Goal: Task Accomplishment & Management: Use online tool/utility

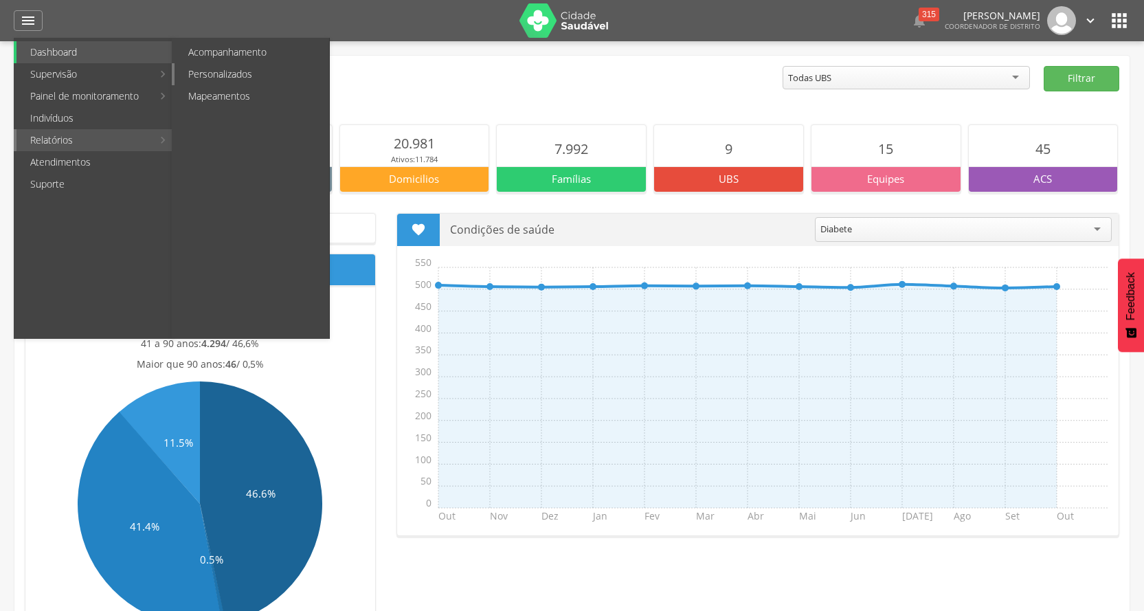
click at [234, 70] on link "Personalizados" at bounding box center [252, 74] width 155 height 22
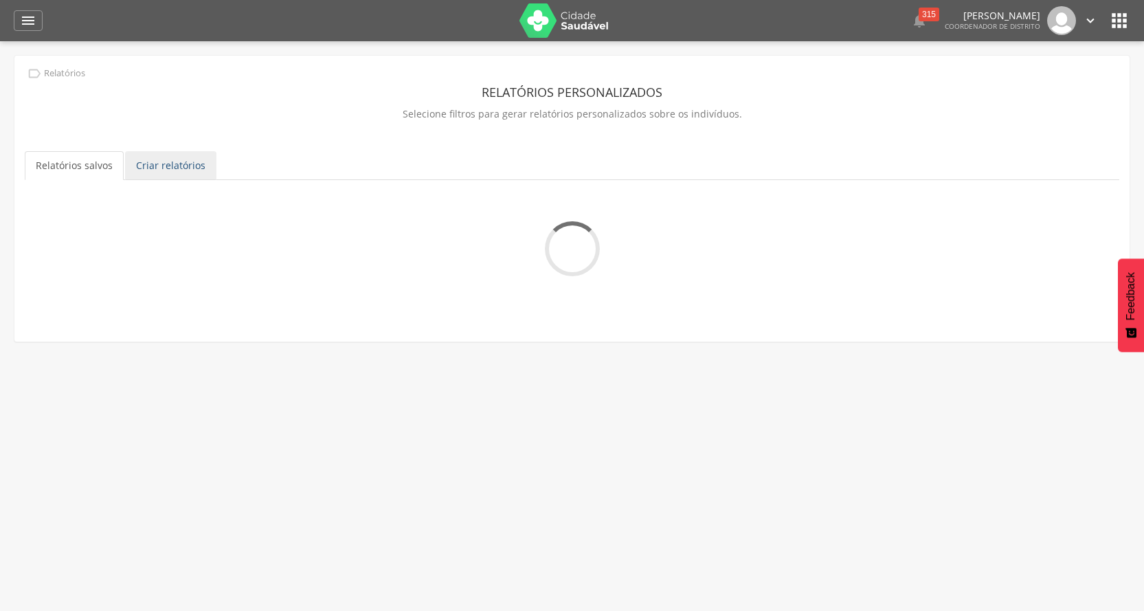
click at [159, 164] on link "Criar relatórios" at bounding box center [170, 165] width 91 height 29
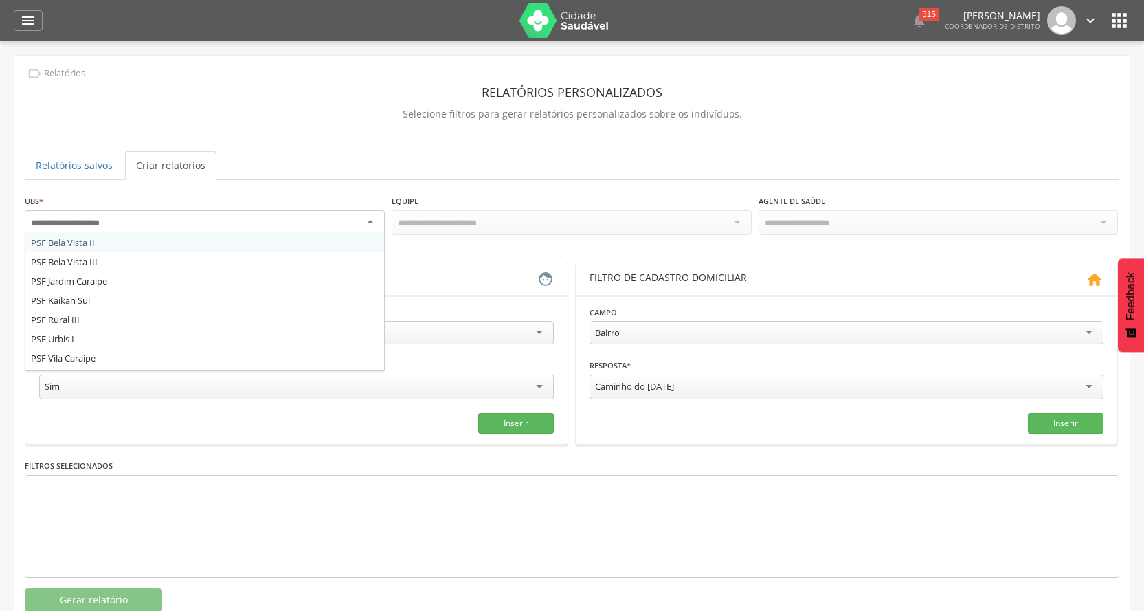
click at [179, 223] on div at bounding box center [205, 222] width 360 height 25
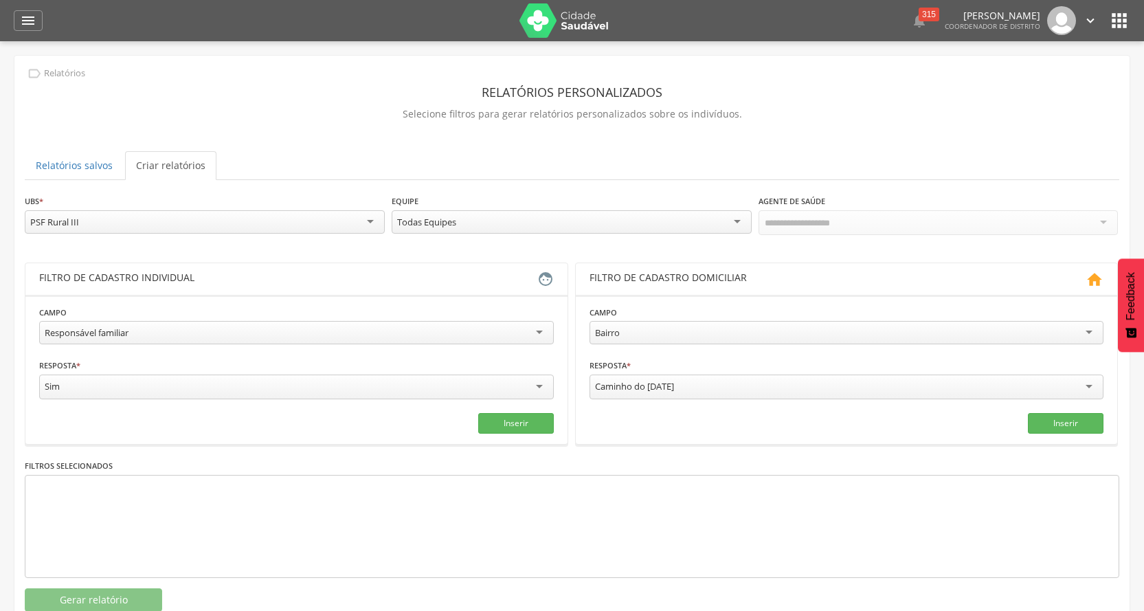
click at [126, 329] on div "Responsável familiar" at bounding box center [87, 332] width 84 height 12
click at [232, 384] on input "text" at bounding box center [166, 386] width 254 height 23
type input "*"
click at [331, 382] on input "text" at bounding box center [427, 386] width 254 height 23
type input "*"
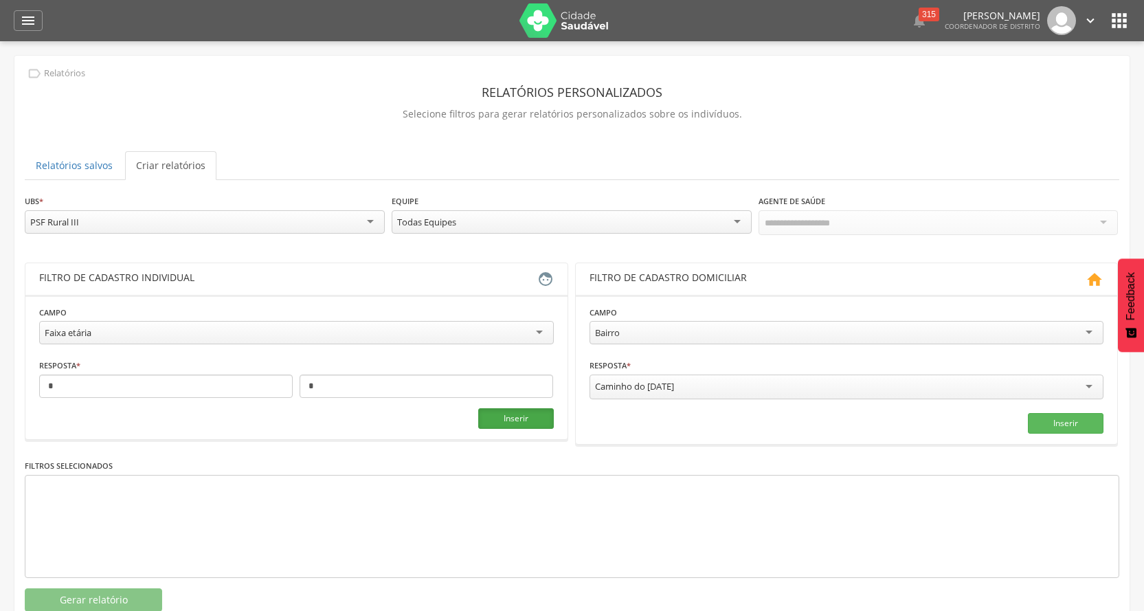
click at [537, 424] on button "Inserir" at bounding box center [516, 418] width 76 height 21
click at [93, 597] on button "Gerar relatório" at bounding box center [93, 599] width 137 height 23
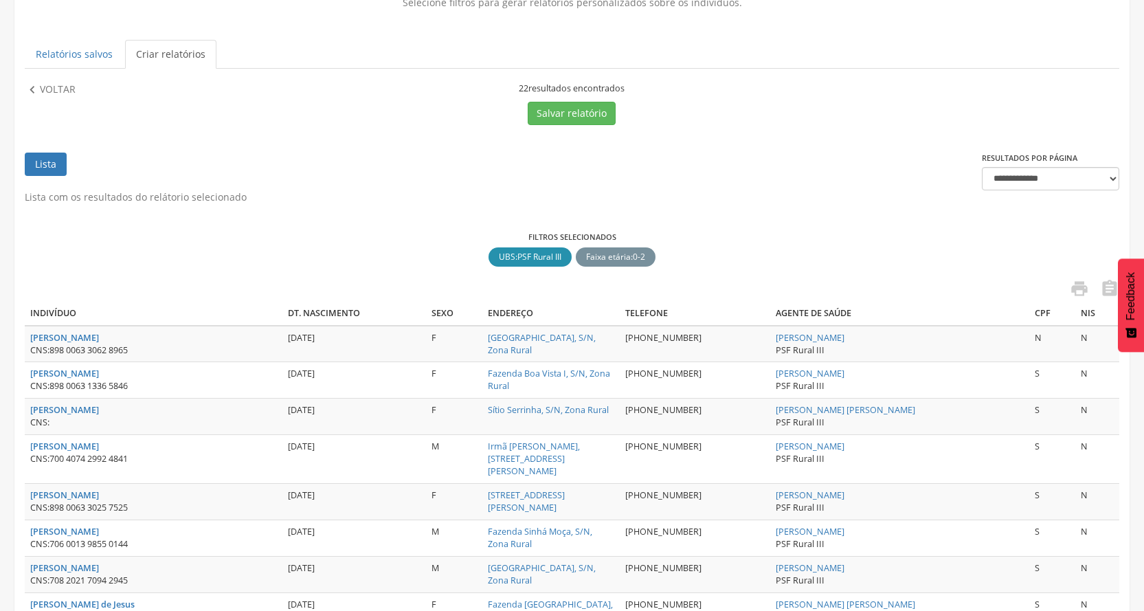
scroll to position [43, 0]
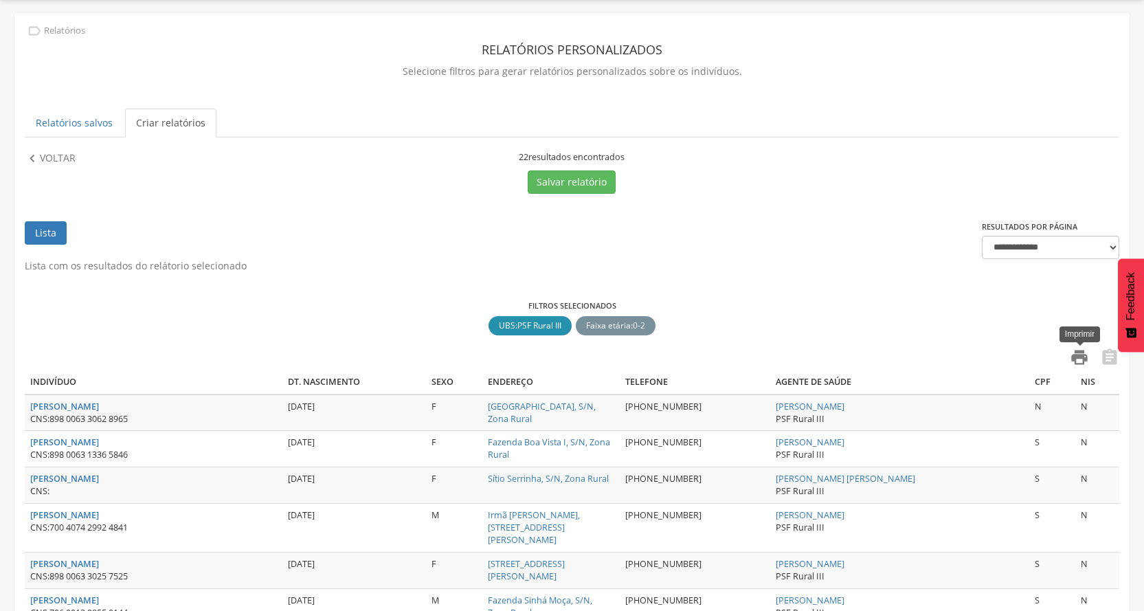
click at [1075, 353] on icon "" at bounding box center [1079, 357] width 19 height 19
click at [67, 161] on p "Voltar" at bounding box center [58, 158] width 36 height 15
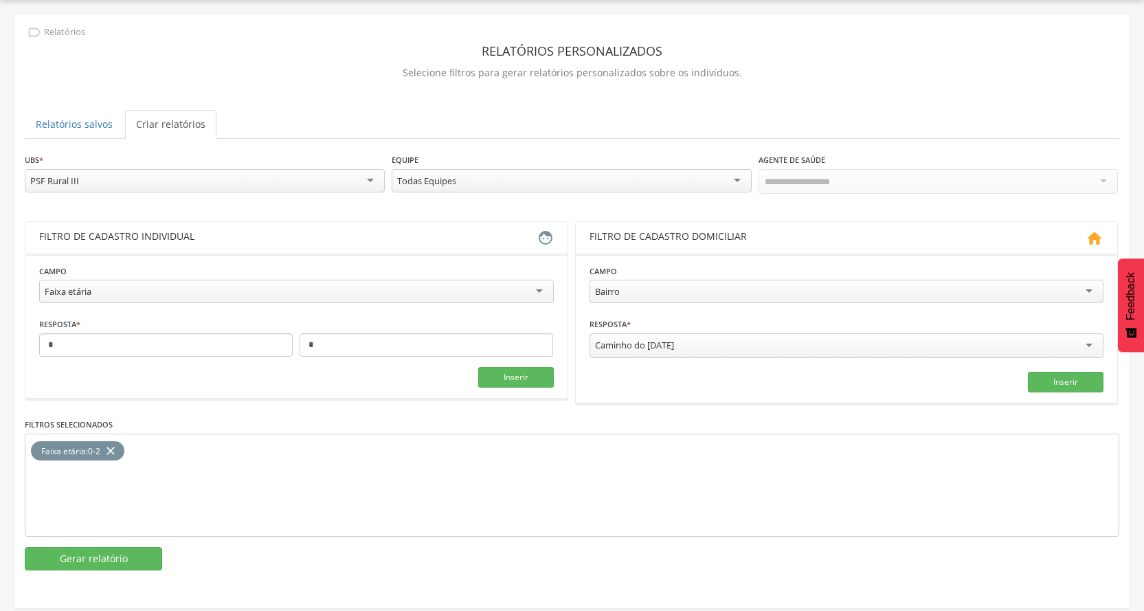
click at [109, 441] on icon "close" at bounding box center [111, 451] width 14 height 20
click at [165, 295] on div "Faixa etária" at bounding box center [296, 291] width 515 height 23
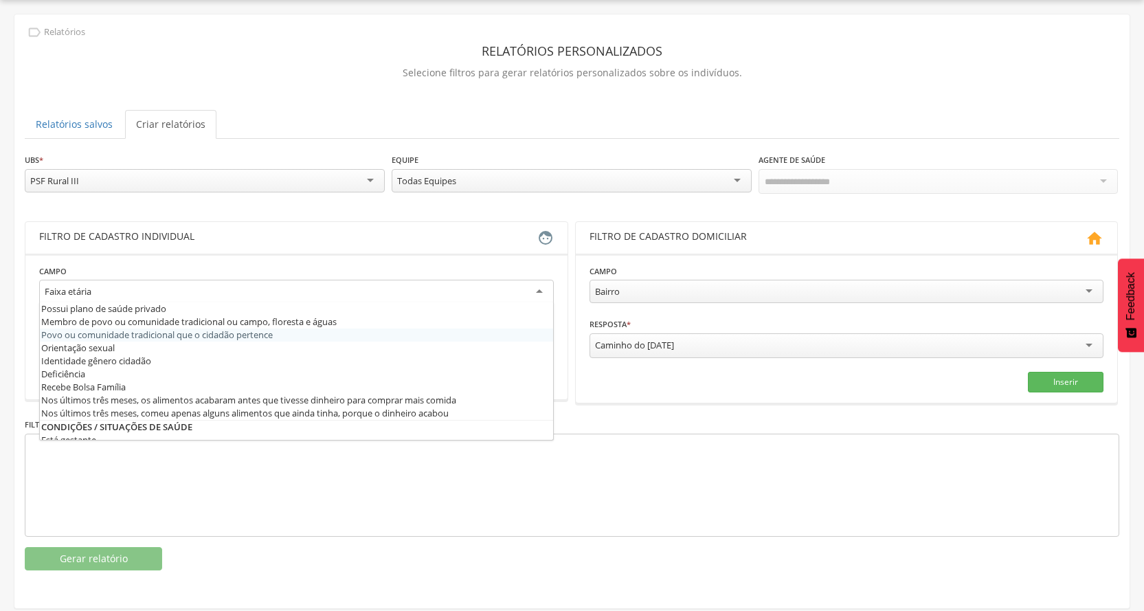
scroll to position [344, 0]
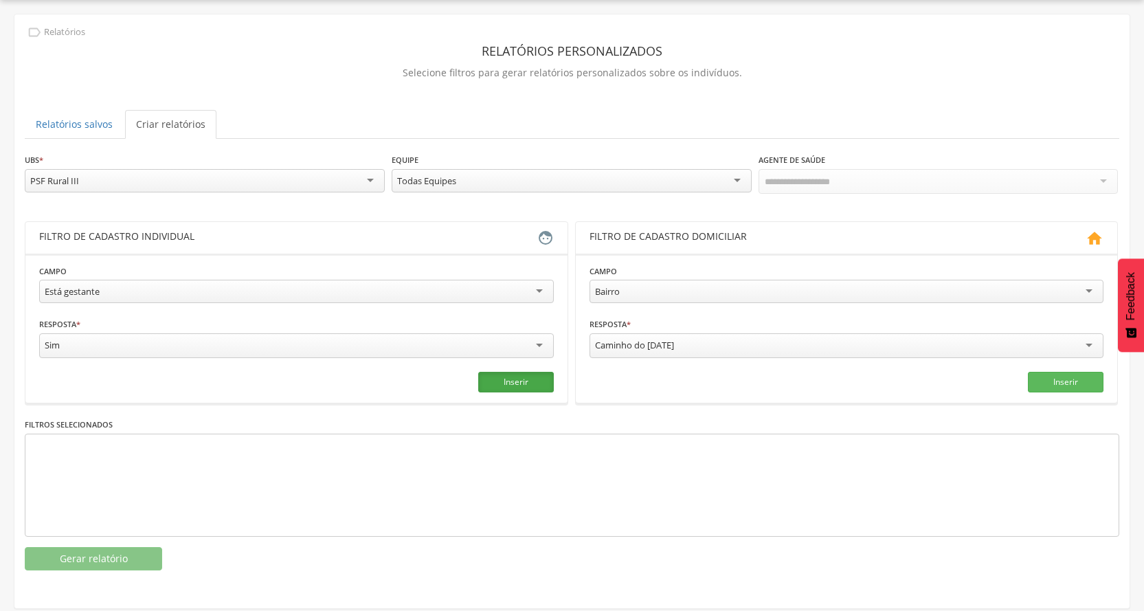
click at [496, 378] on button "Inserir" at bounding box center [516, 382] width 76 height 21
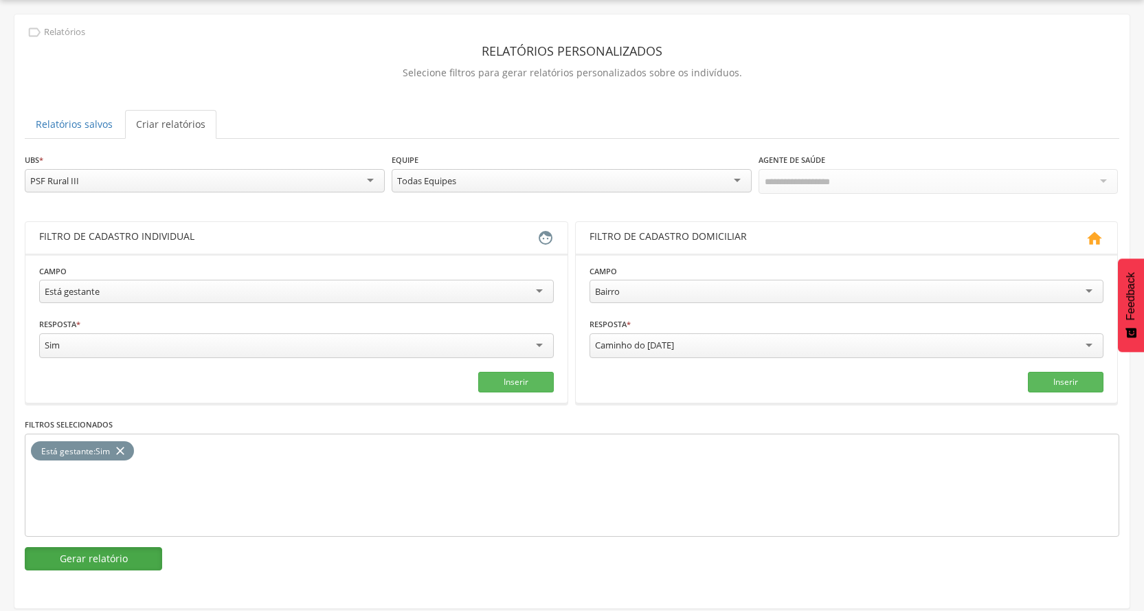
click at [106, 550] on button "Gerar relatório" at bounding box center [93, 558] width 137 height 23
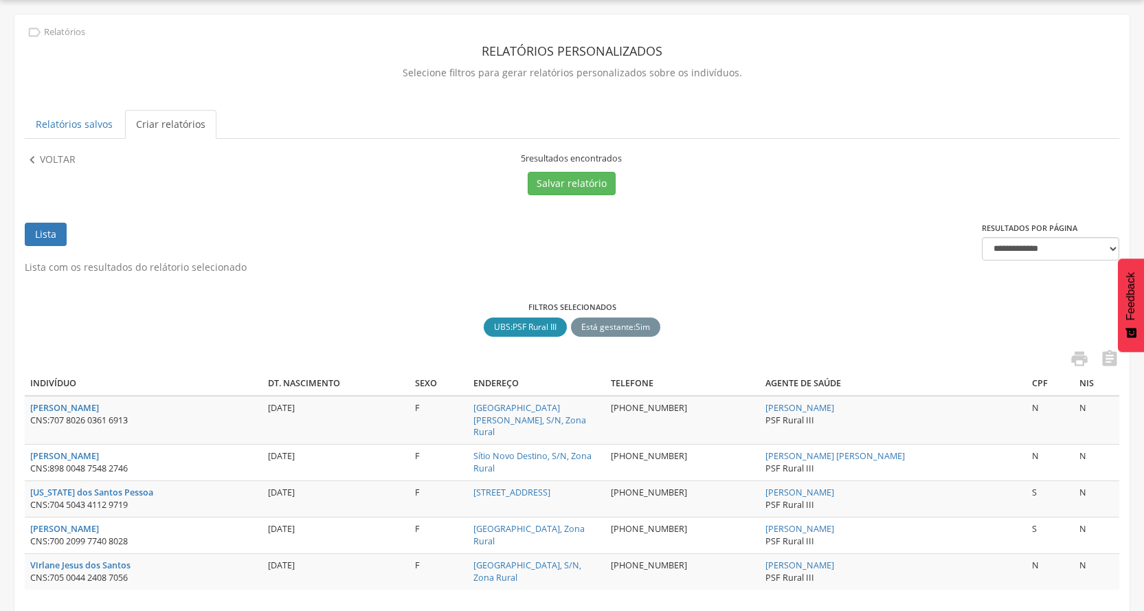
scroll to position [111, 0]
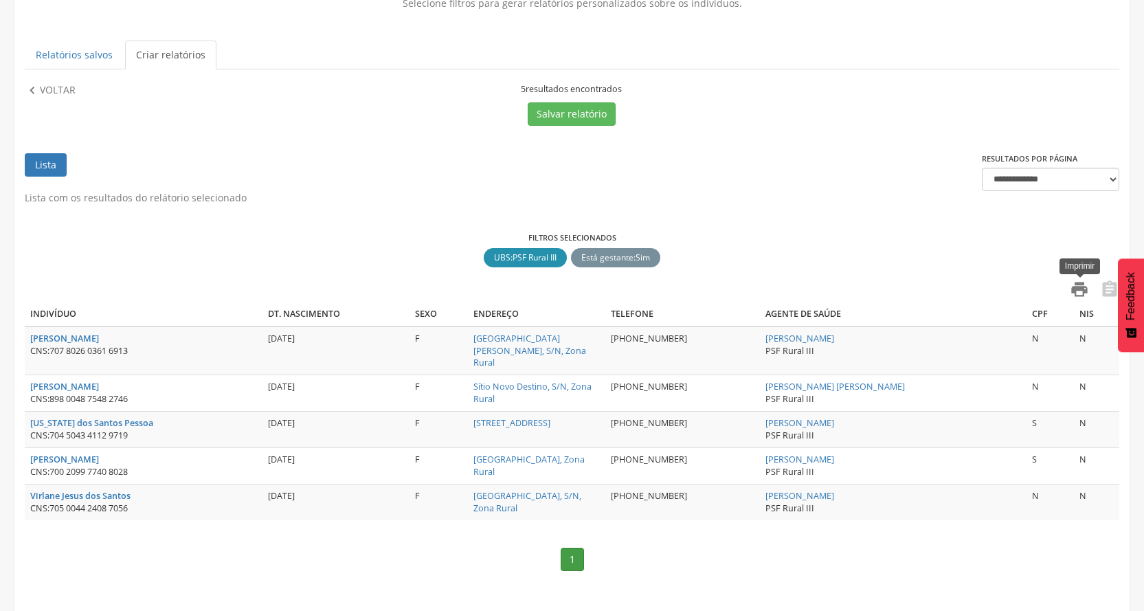
click at [1087, 293] on icon "" at bounding box center [1079, 289] width 19 height 19
click at [58, 85] on p "Voltar" at bounding box center [58, 90] width 36 height 15
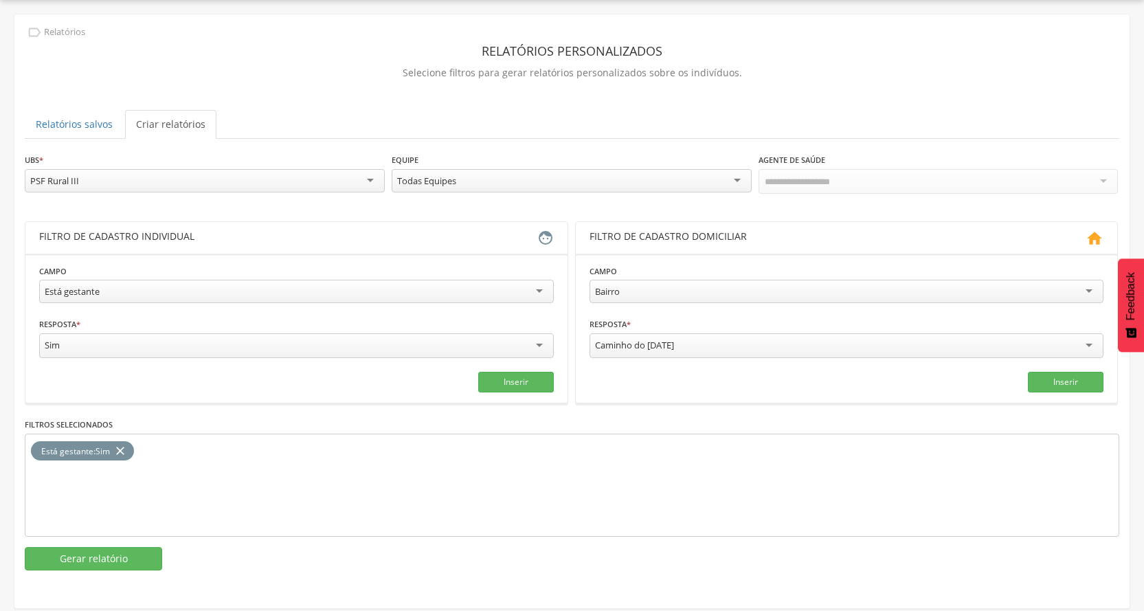
scroll to position [41, 0]
click at [118, 441] on icon "close" at bounding box center [120, 451] width 14 height 20
click at [125, 293] on div "Está gestante" at bounding box center [296, 291] width 515 height 23
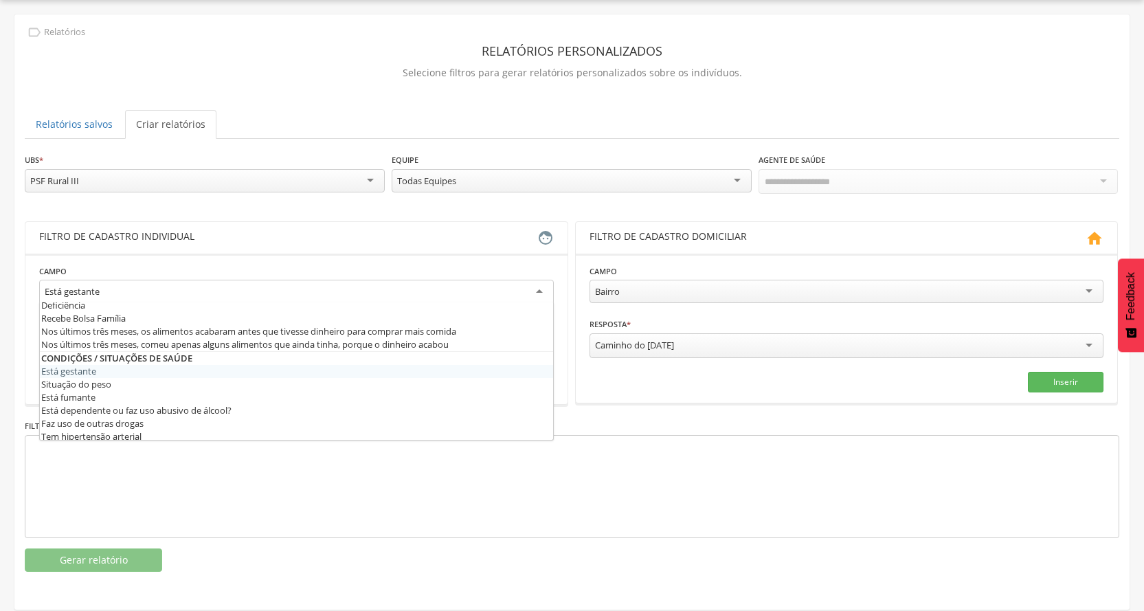
click at [120, 368] on fieldset "**********" at bounding box center [296, 329] width 515 height 130
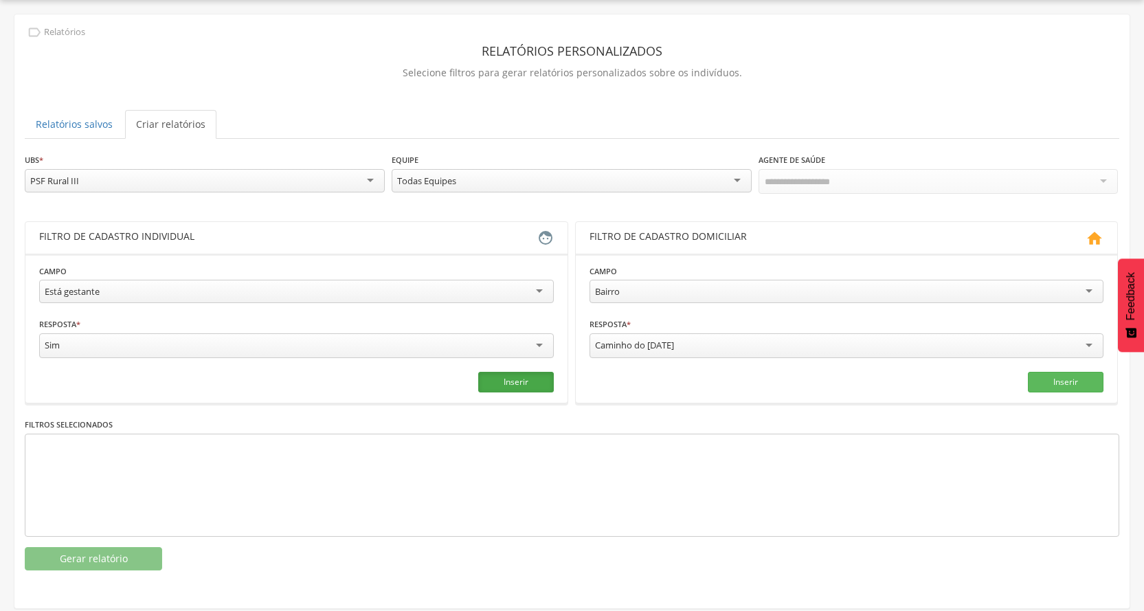
click at [489, 376] on button "Inserir" at bounding box center [516, 382] width 76 height 21
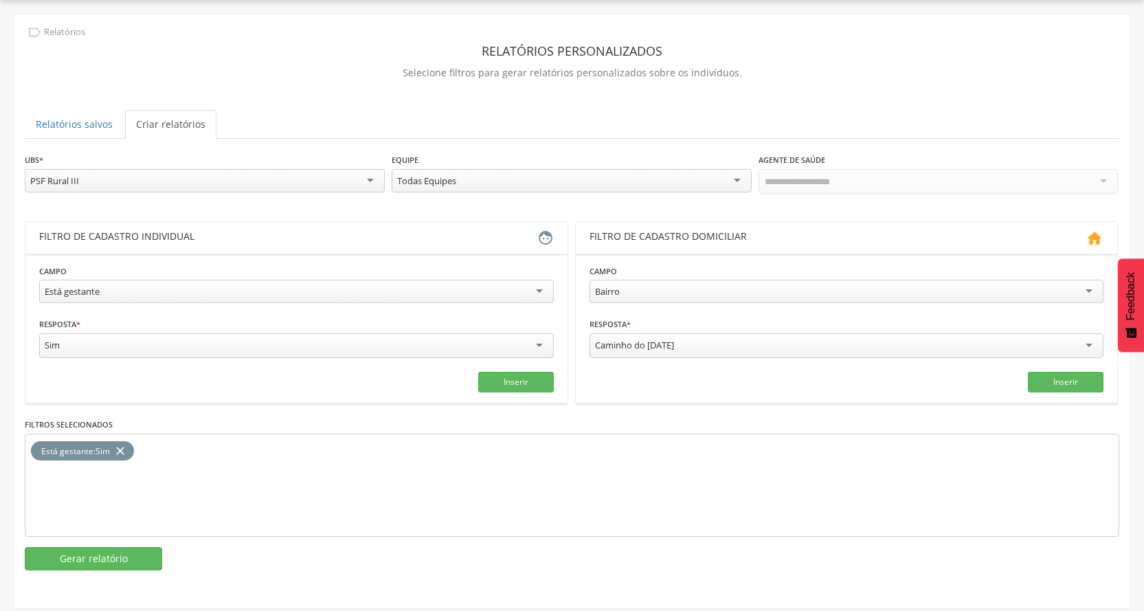
click at [189, 285] on div "Está gestante" at bounding box center [296, 291] width 515 height 23
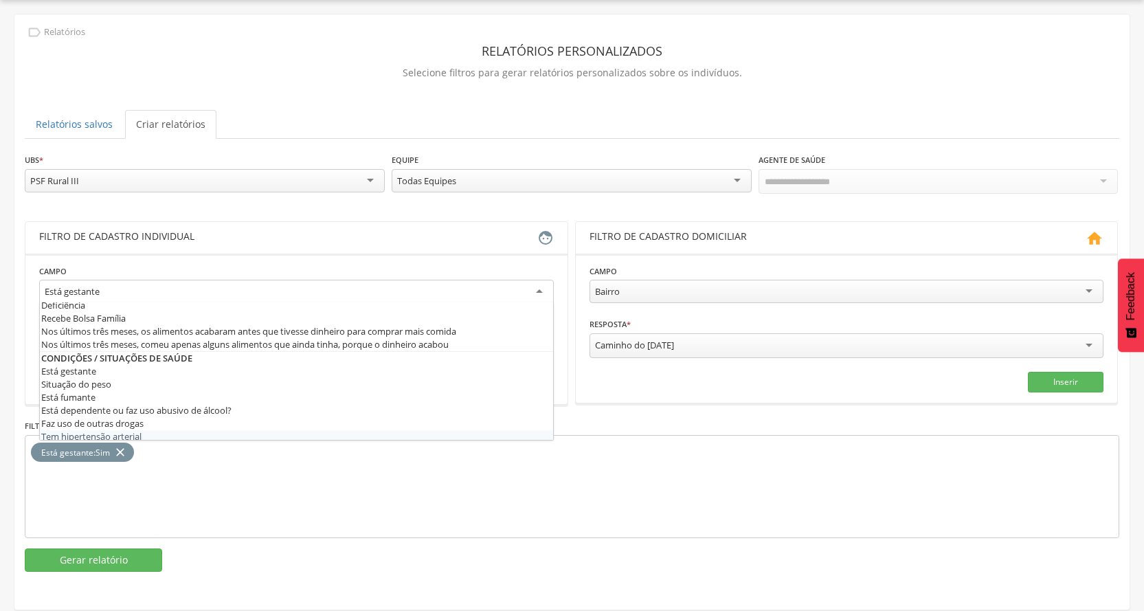
click at [117, 449] on icon "close" at bounding box center [120, 453] width 14 height 20
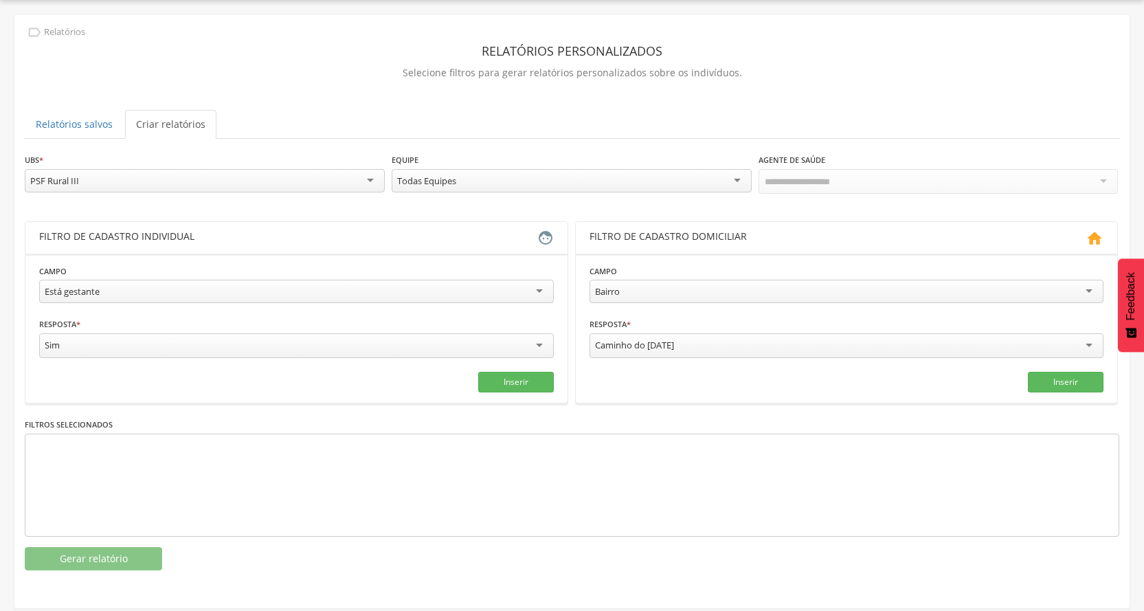
click at [155, 285] on div "Está gestante" at bounding box center [296, 291] width 515 height 23
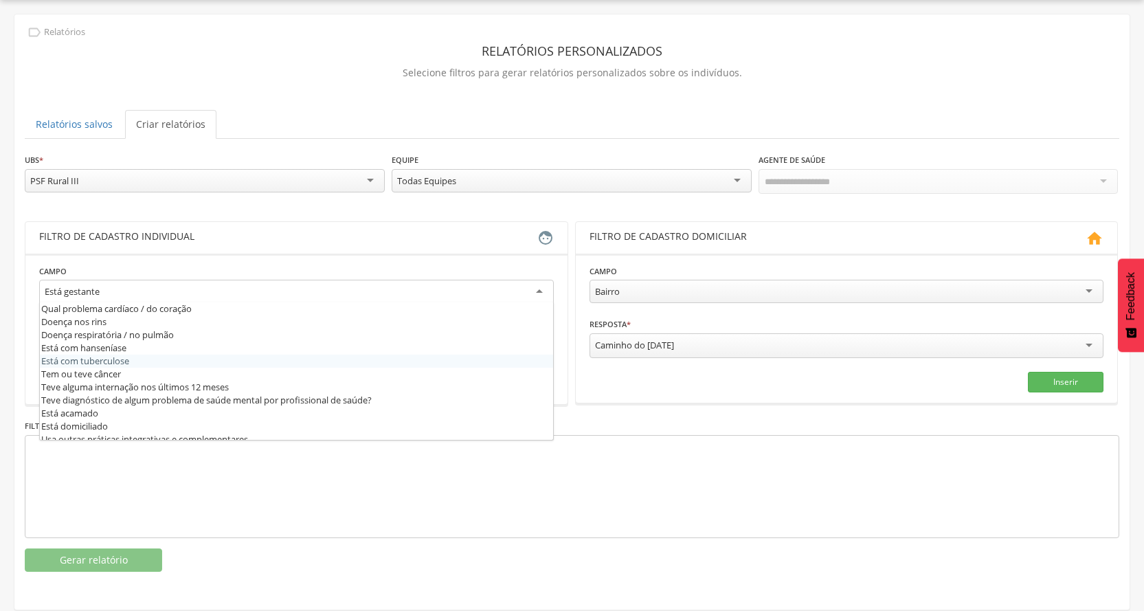
scroll to position [468, 0]
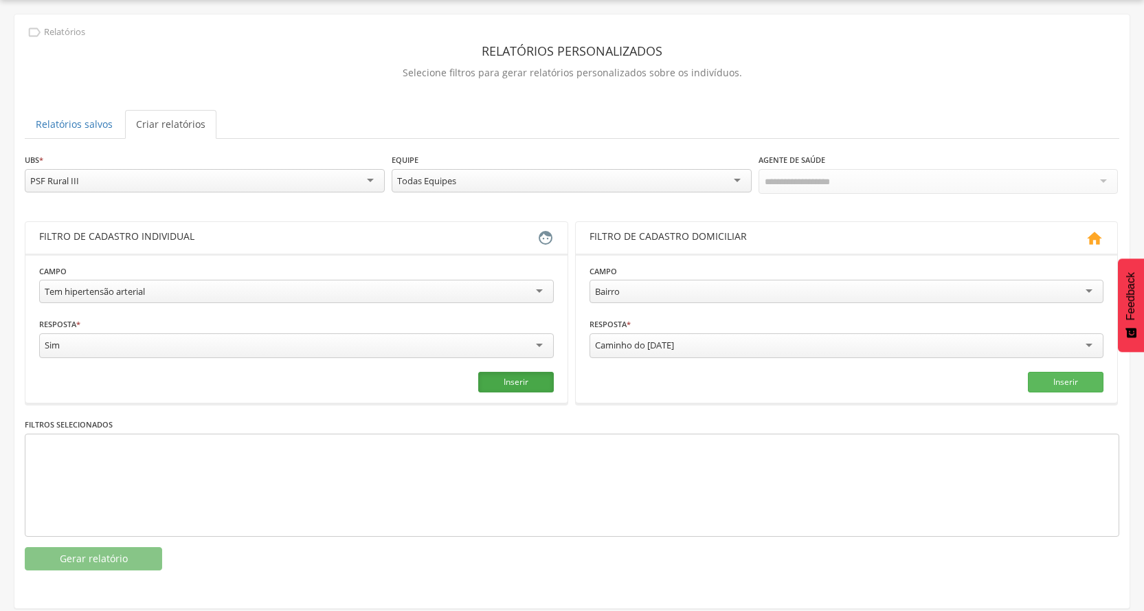
click at [520, 373] on button "Inserir" at bounding box center [516, 382] width 76 height 21
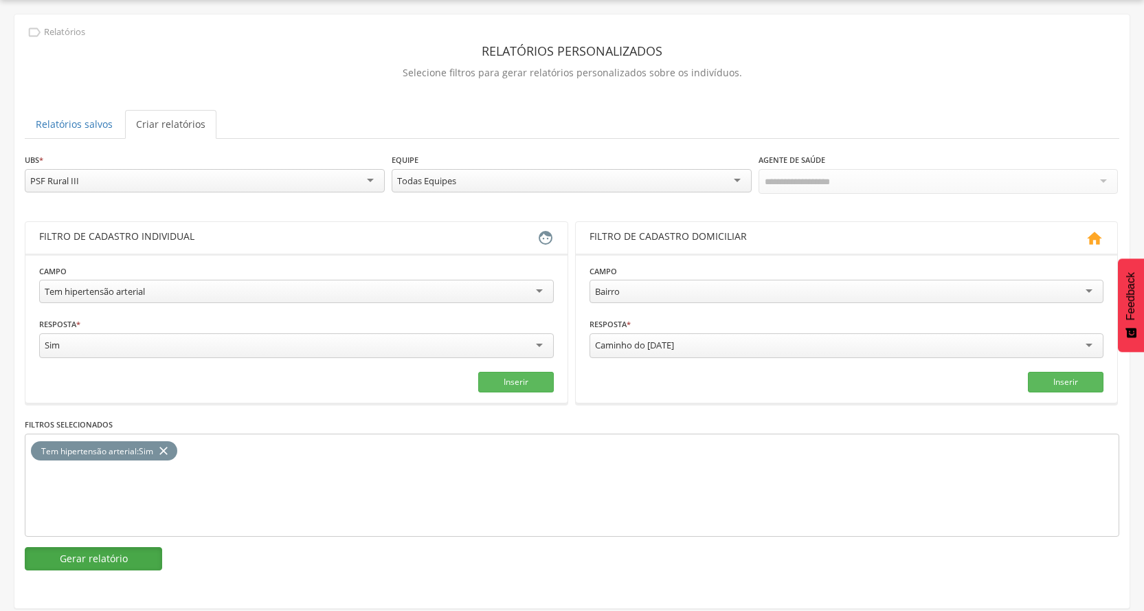
click at [111, 554] on button "Gerar relatório" at bounding box center [93, 558] width 137 height 23
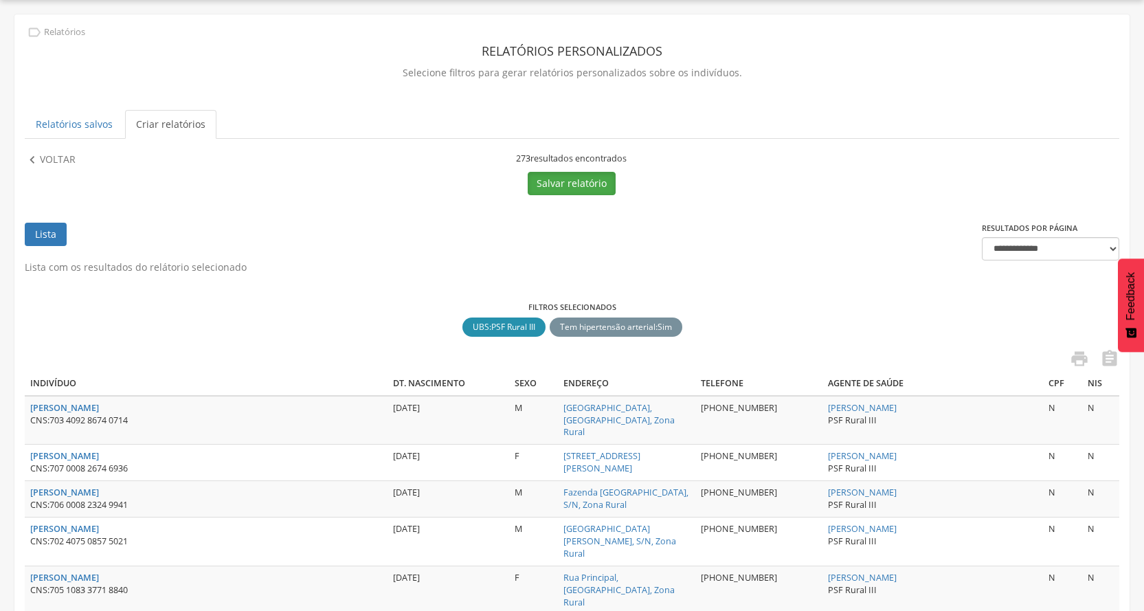
click at [573, 184] on button "Salvar relatório" at bounding box center [572, 183] width 88 height 23
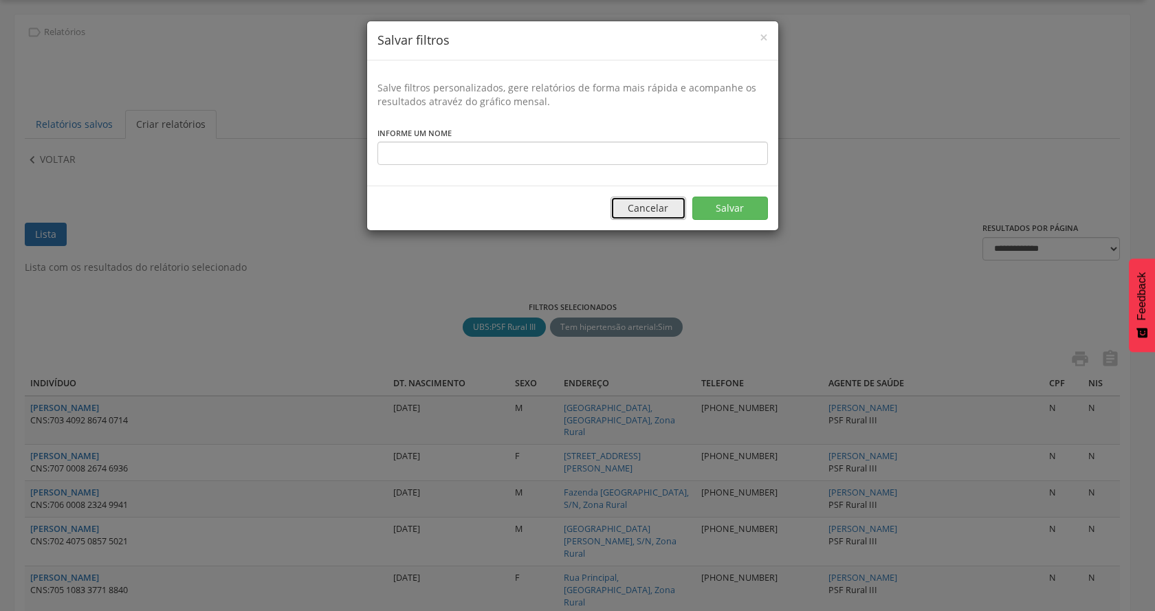
click at [654, 205] on button "Cancelar" at bounding box center [648, 208] width 76 height 23
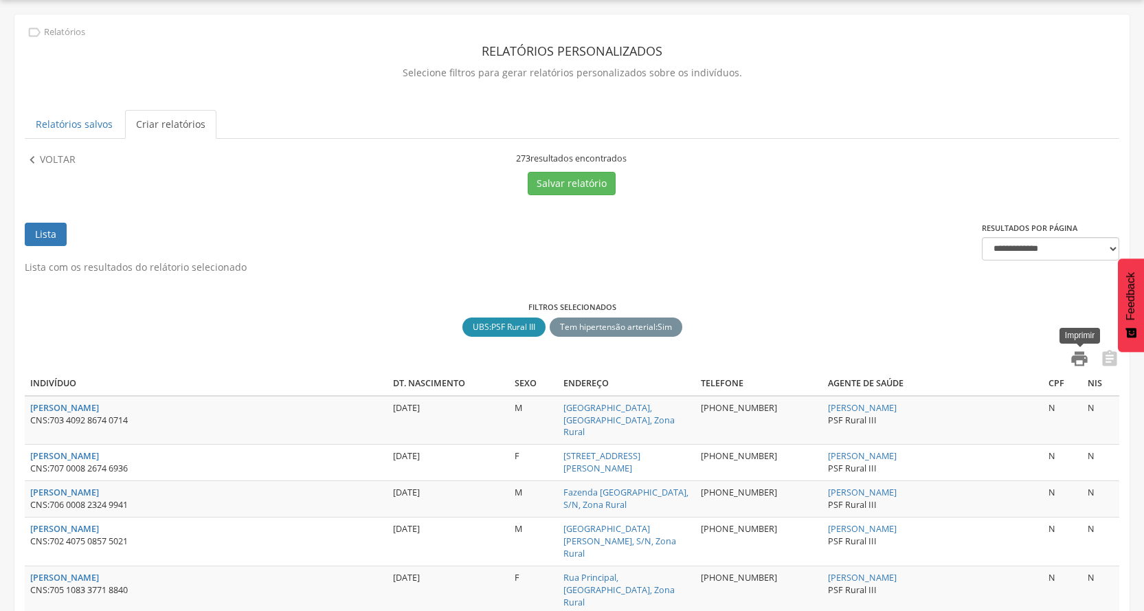
click at [1071, 355] on icon "" at bounding box center [1079, 358] width 19 height 19
click at [51, 166] on p "Voltar" at bounding box center [58, 160] width 36 height 15
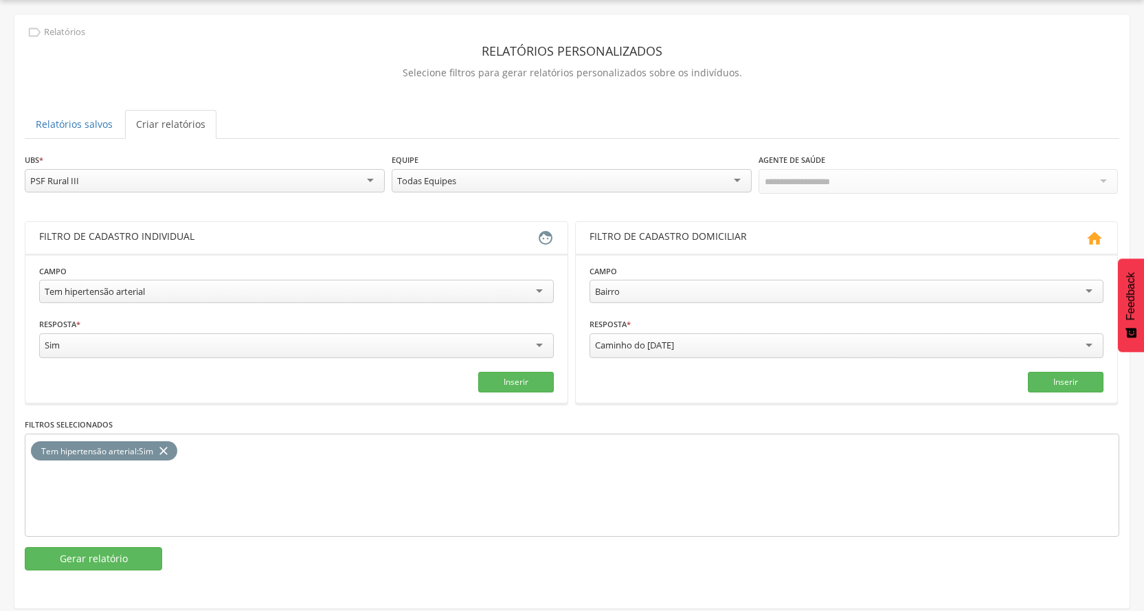
click at [199, 281] on div "Tem hipertensão arterial" at bounding box center [296, 291] width 515 height 23
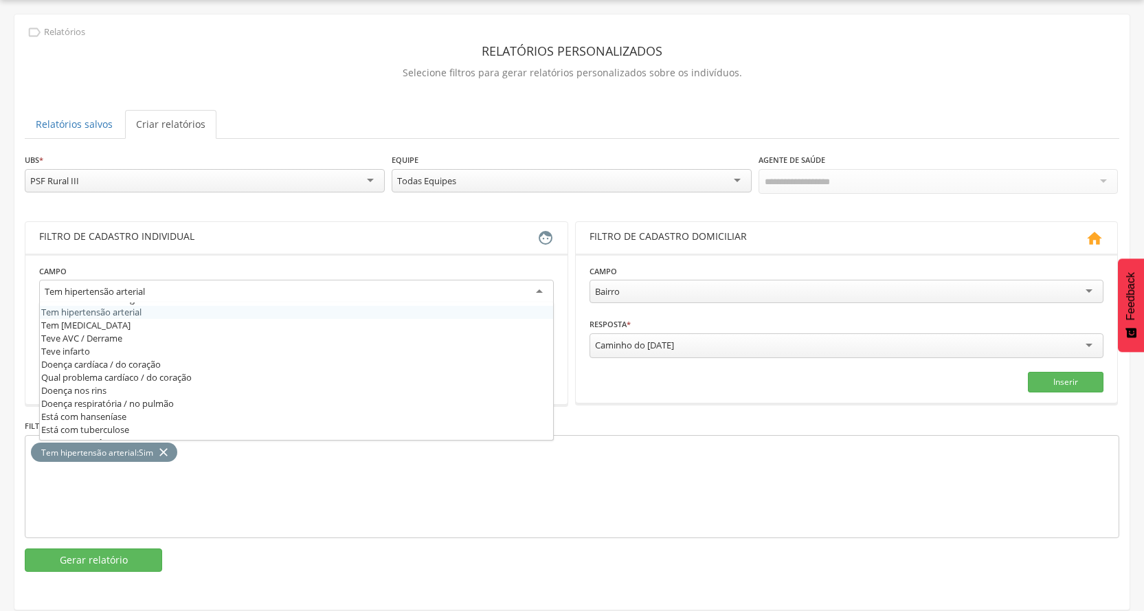
click at [142, 317] on fieldset "**********" at bounding box center [296, 329] width 515 height 130
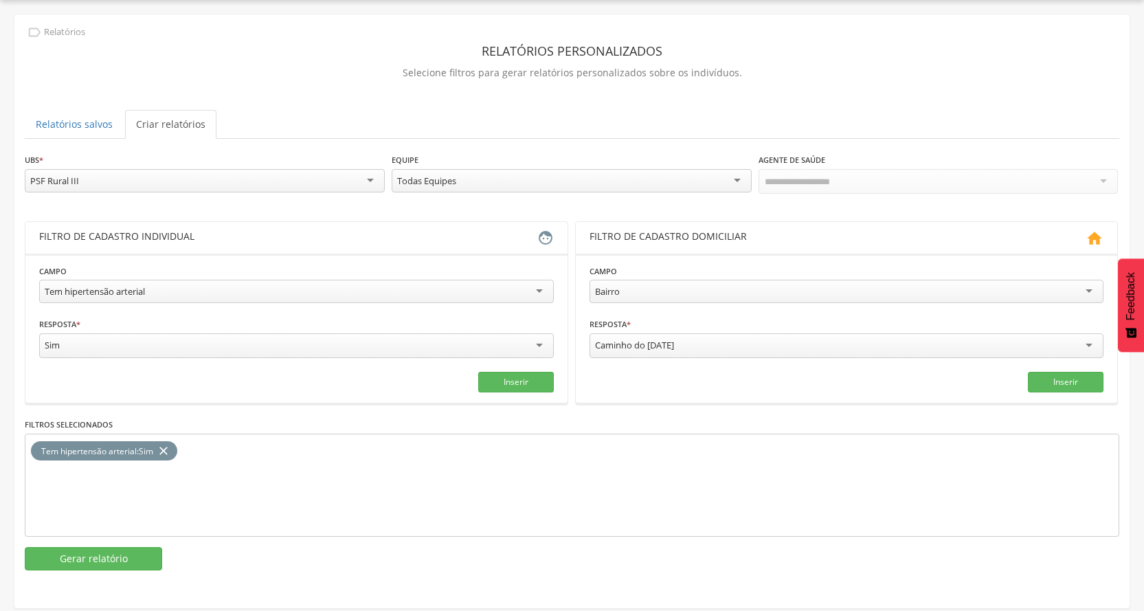
click at [131, 290] on div "Tem hipertensão arterial" at bounding box center [95, 291] width 100 height 12
click at [503, 374] on button "Inserir" at bounding box center [516, 382] width 76 height 21
click at [104, 555] on button "Gerar relatório" at bounding box center [93, 558] width 137 height 23
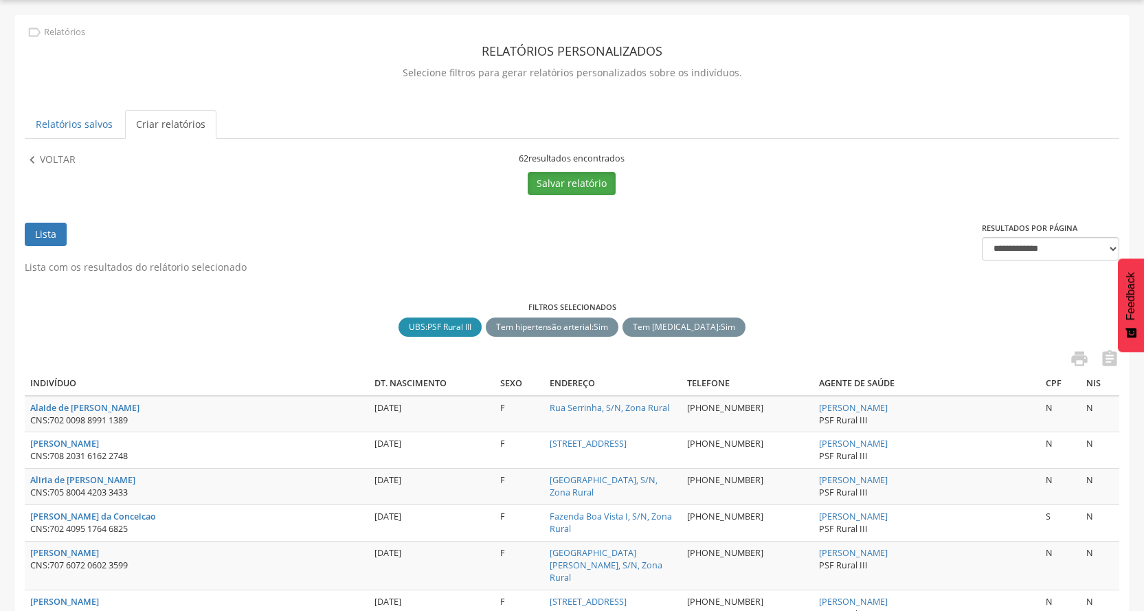
click at [572, 192] on button "Salvar relatório" at bounding box center [572, 183] width 88 height 23
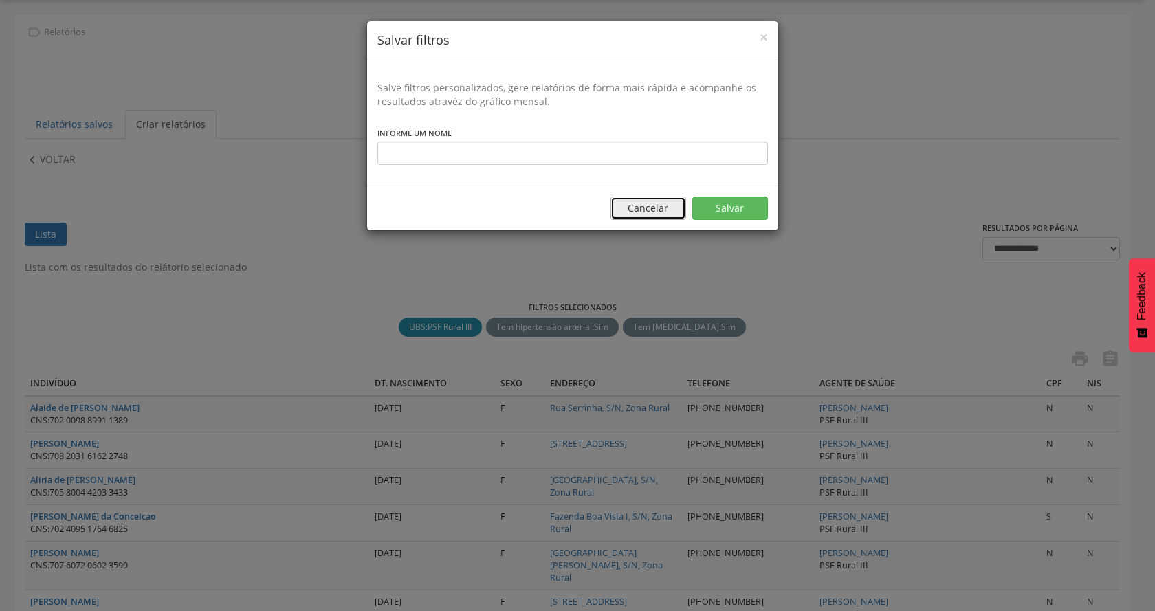
click at [636, 202] on button "Cancelar" at bounding box center [648, 208] width 76 height 23
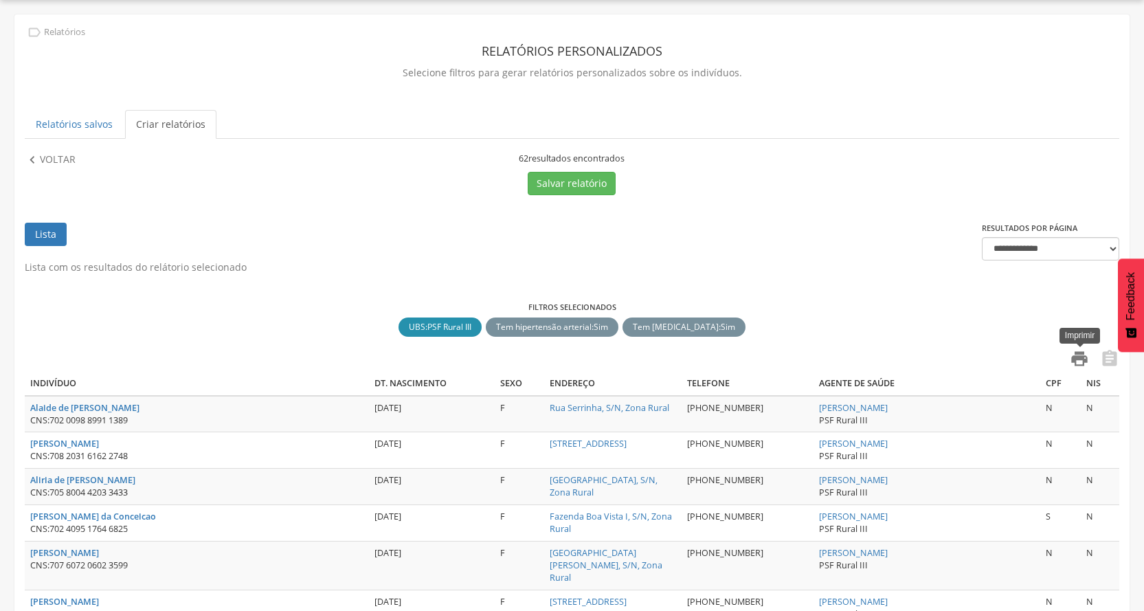
click at [1074, 360] on icon "" at bounding box center [1079, 358] width 19 height 19
click at [49, 159] on p "Voltar" at bounding box center [58, 160] width 36 height 15
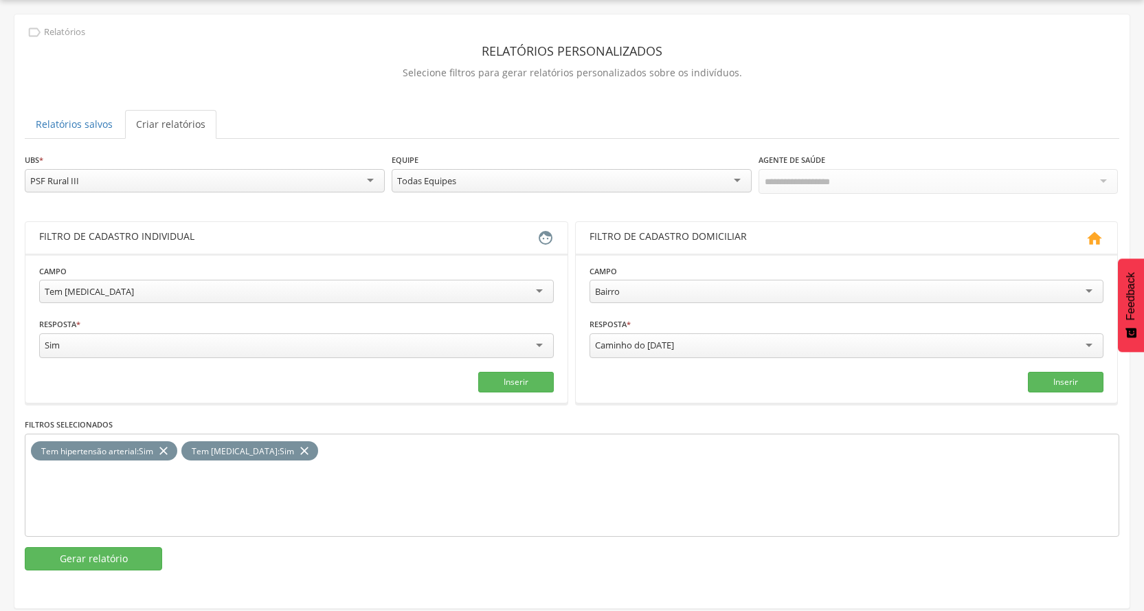
click at [162, 445] on icon "close" at bounding box center [164, 451] width 14 height 20
click at [125, 564] on button "Gerar relatório" at bounding box center [93, 558] width 137 height 23
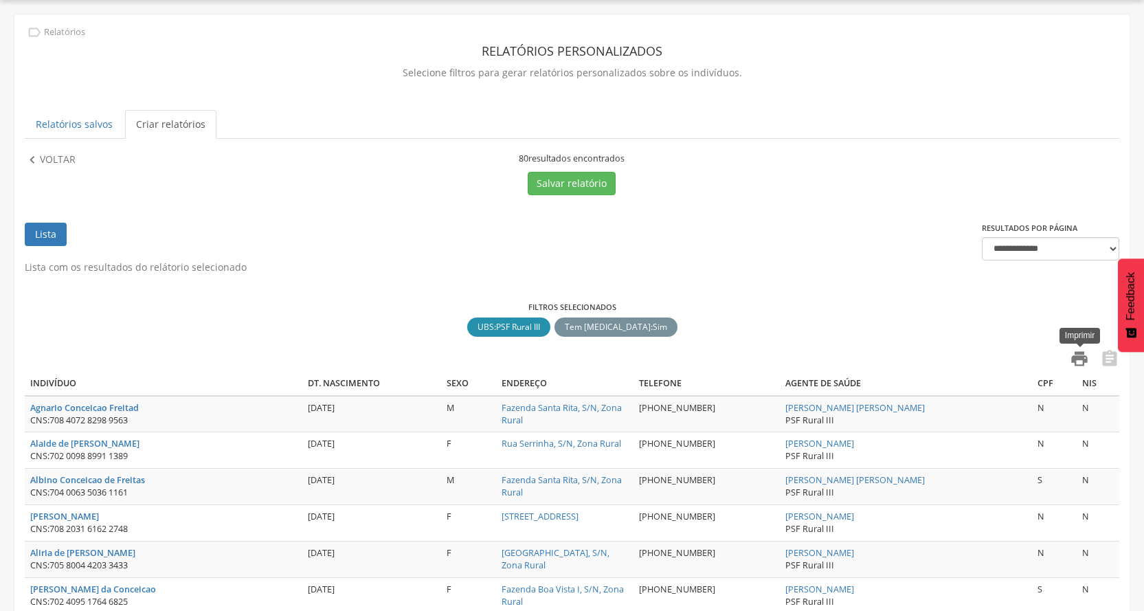
click at [1083, 364] on icon "" at bounding box center [1079, 358] width 19 height 19
click at [68, 153] on p "Voltar" at bounding box center [58, 160] width 36 height 15
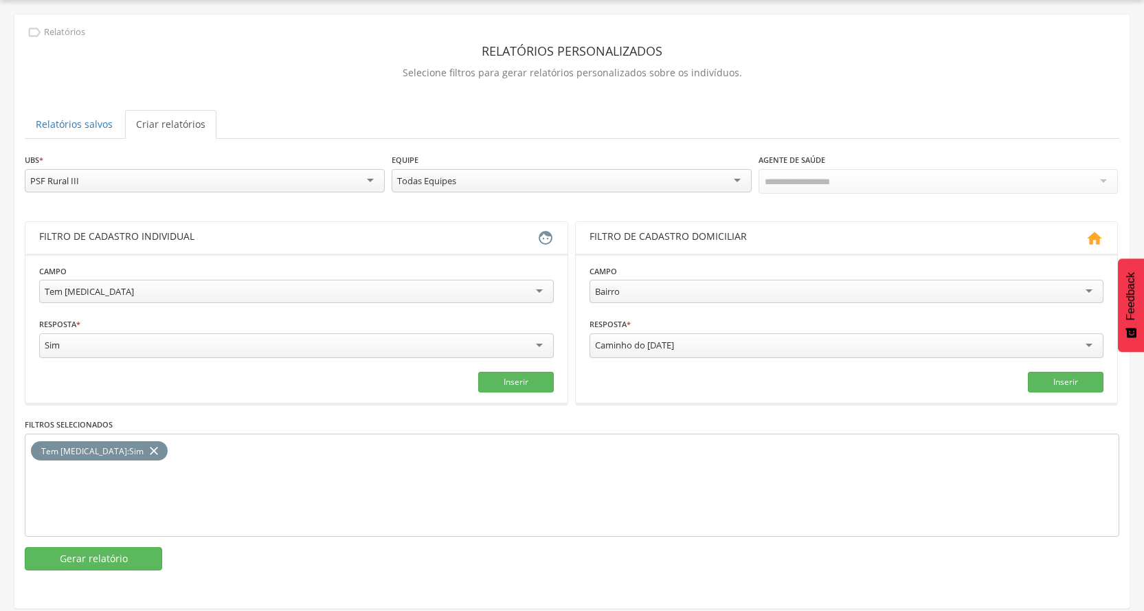
click at [147, 444] on icon "close" at bounding box center [154, 451] width 14 height 20
click at [214, 298] on div "Tem [MEDICAL_DATA]" at bounding box center [296, 291] width 515 height 23
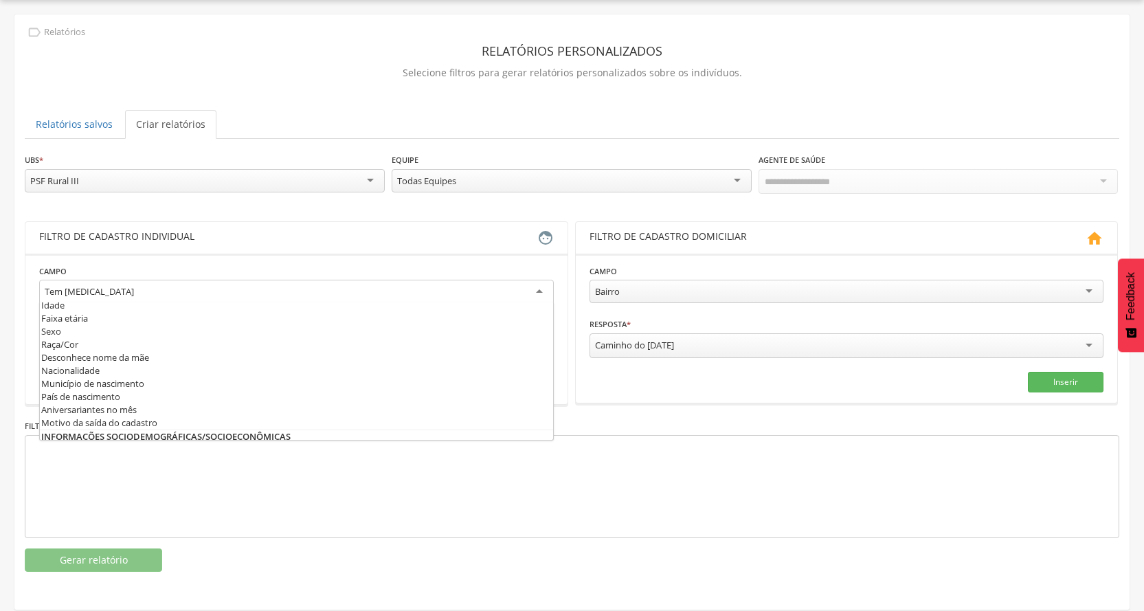
scroll to position [0, 0]
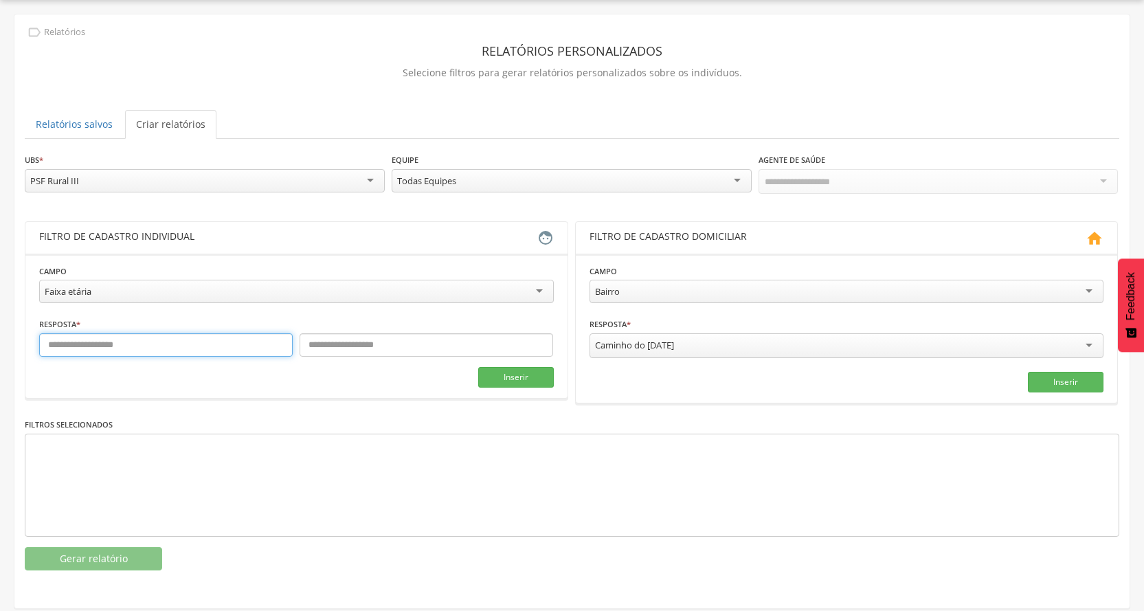
click at [147, 350] on input "text" at bounding box center [166, 344] width 254 height 23
type input "**"
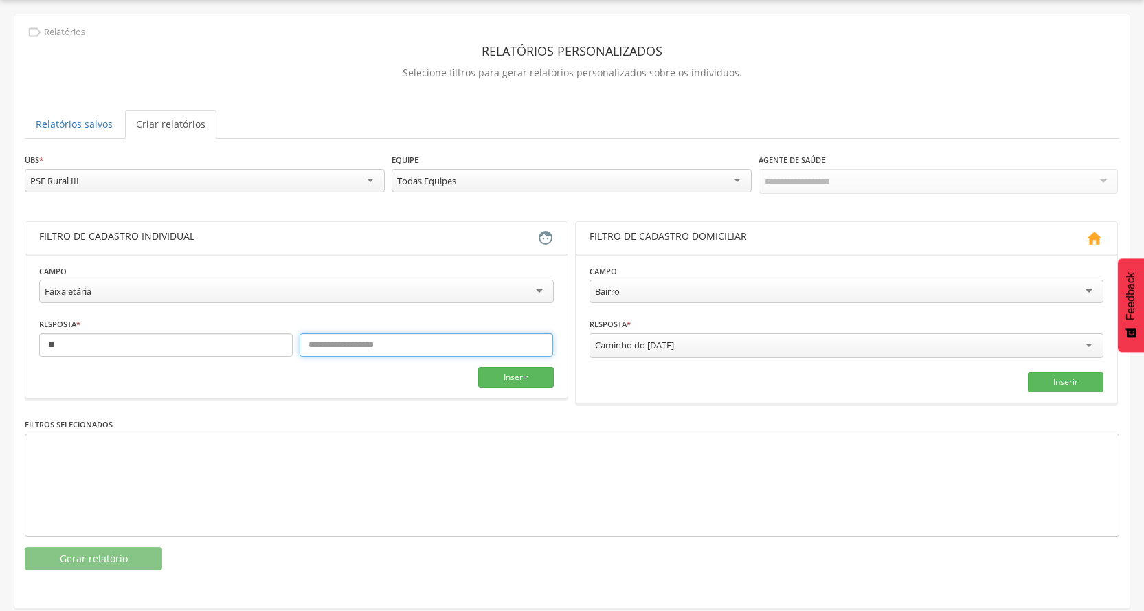
click at [364, 347] on input "text" at bounding box center [427, 344] width 254 height 23
type input "***"
click at [528, 377] on button "Inserir" at bounding box center [516, 377] width 76 height 21
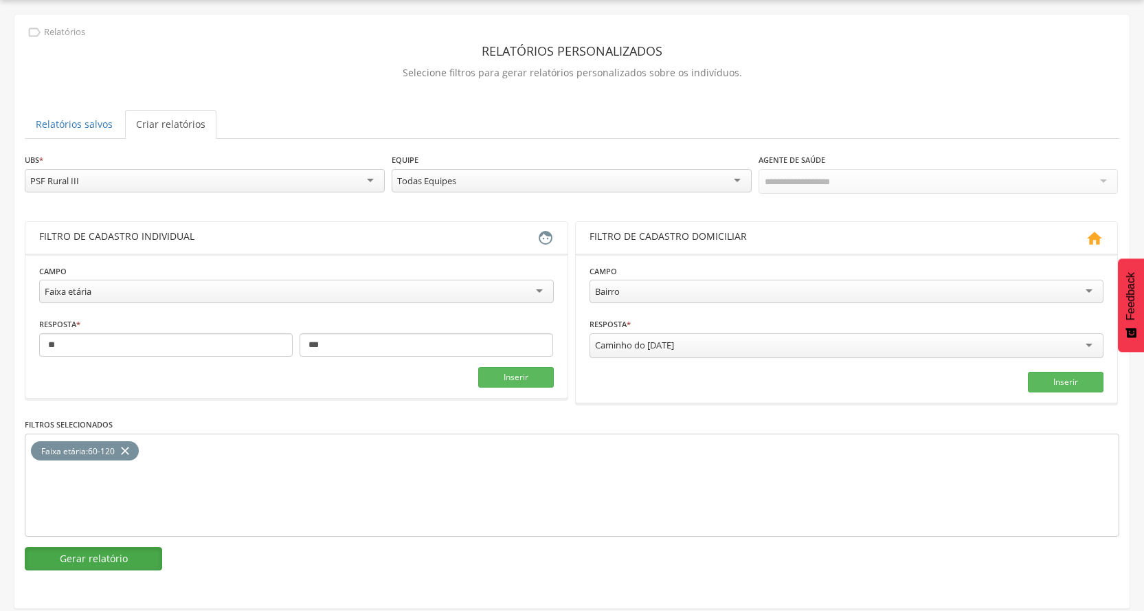
click at [99, 559] on button "Gerar relatório" at bounding box center [93, 558] width 137 height 23
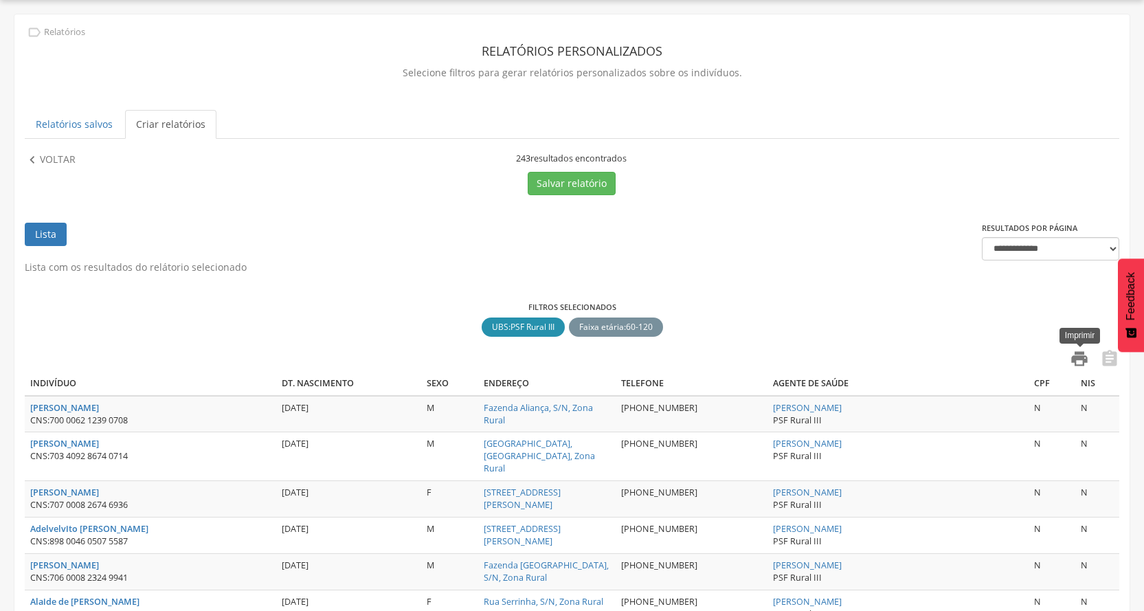
click at [1085, 355] on icon "" at bounding box center [1079, 358] width 19 height 19
click at [47, 164] on p "Voltar" at bounding box center [58, 160] width 36 height 15
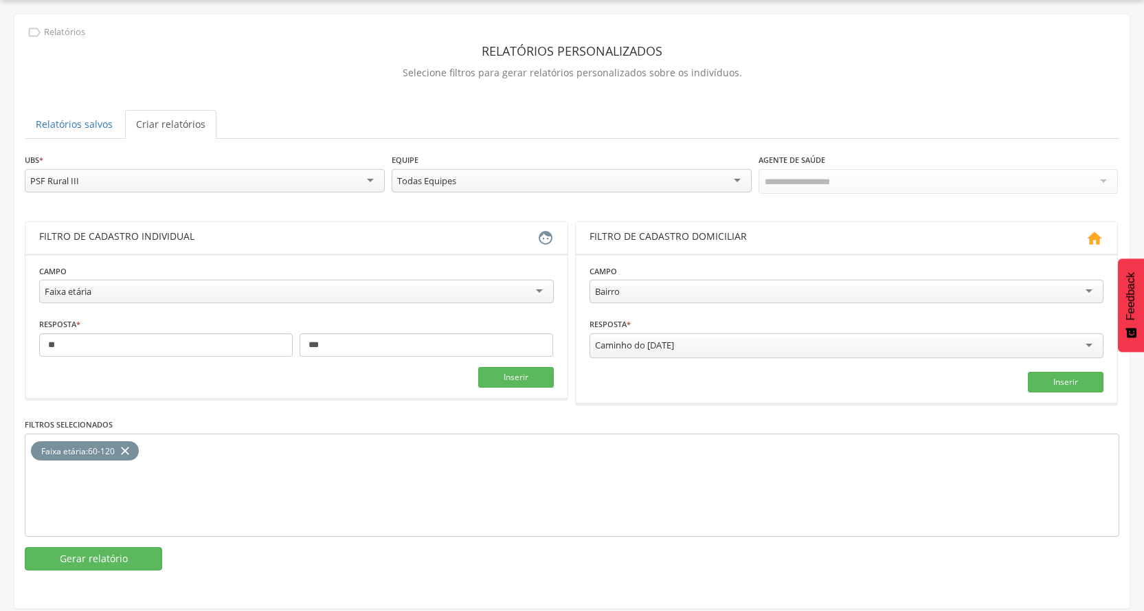
click at [126, 450] on icon "close" at bounding box center [125, 451] width 14 height 20
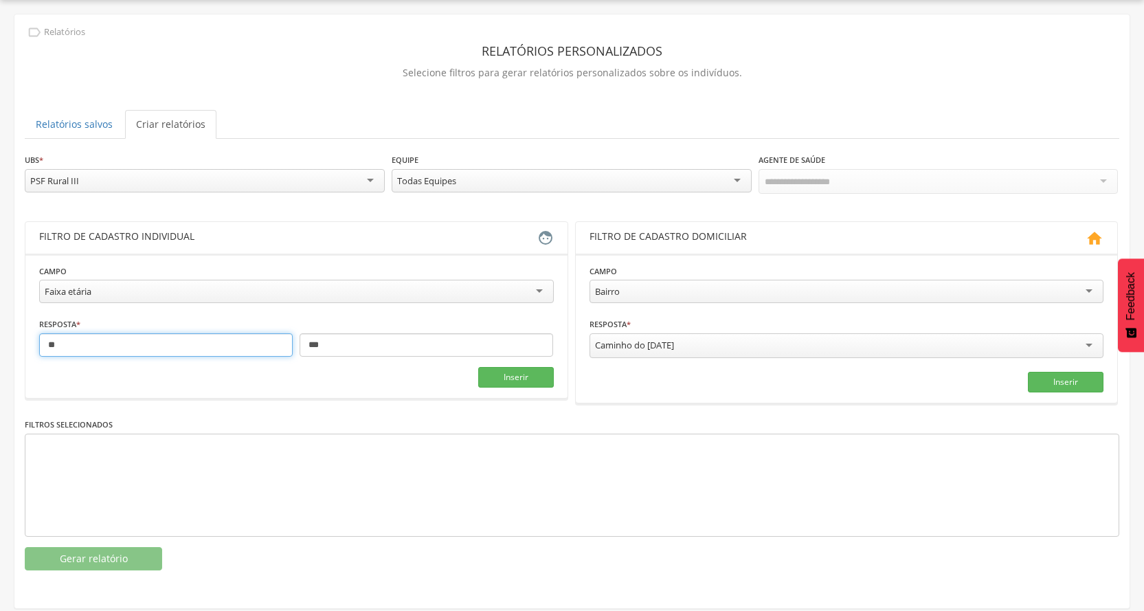
drag, startPoint x: 130, startPoint y: 350, endPoint x: 0, endPoint y: 350, distance: 129.9
click at [0, 350] on div " Supervisão  Distritos  Ubs Coordenador: - [PERSON_NAME] / BA Intervalo de T…" at bounding box center [572, 305] width 1144 height 611
type input "*"
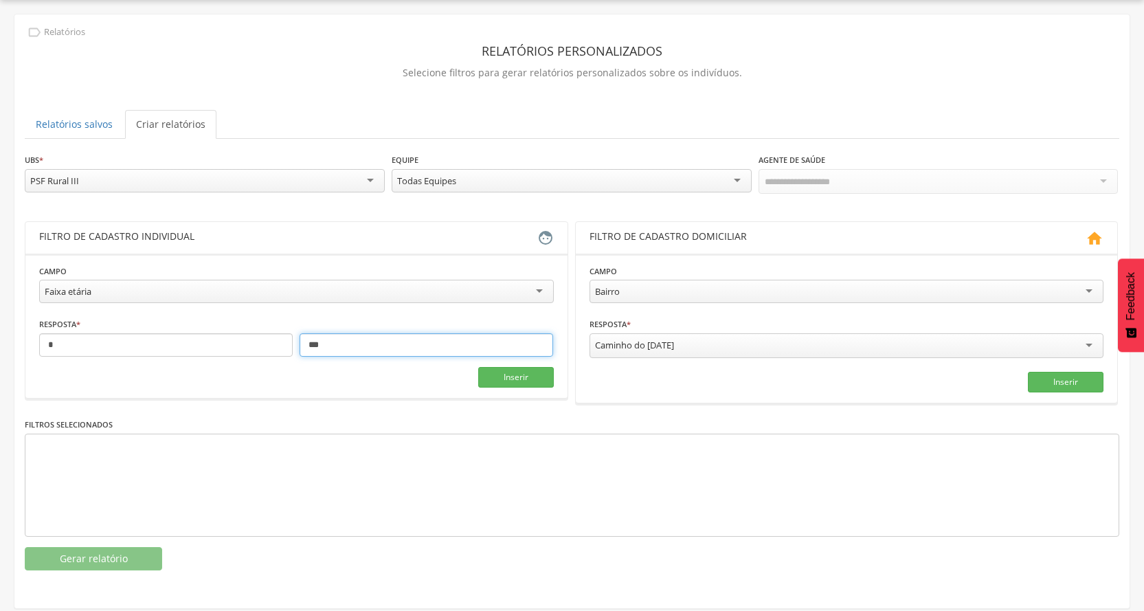
drag, startPoint x: 366, startPoint y: 337, endPoint x: 308, endPoint y: 339, distance: 57.8
click at [308, 339] on input "***" at bounding box center [427, 344] width 254 height 23
type input "**"
click at [498, 372] on button "Inserir" at bounding box center [516, 377] width 76 height 21
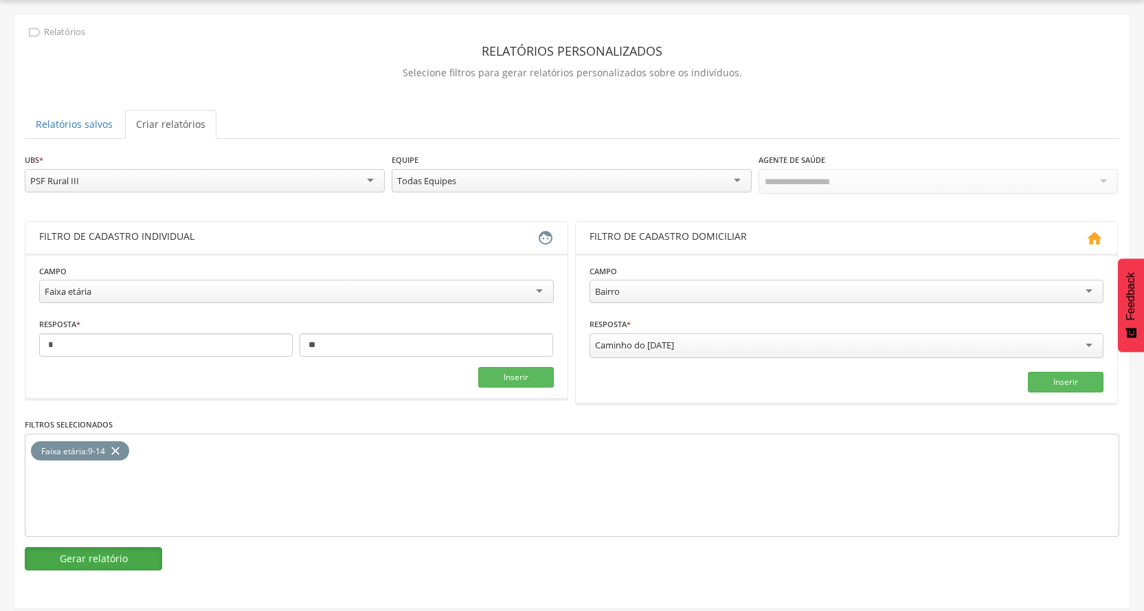
click at [114, 559] on button "Gerar relatório" at bounding box center [93, 558] width 137 height 23
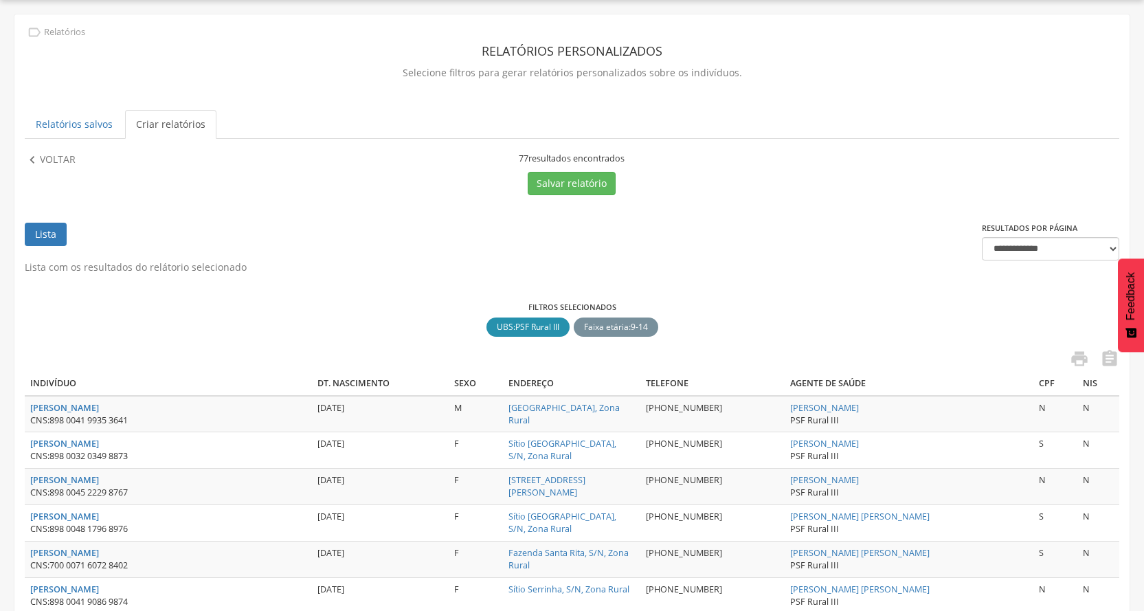
click at [65, 156] on p "Voltar" at bounding box center [58, 160] width 36 height 15
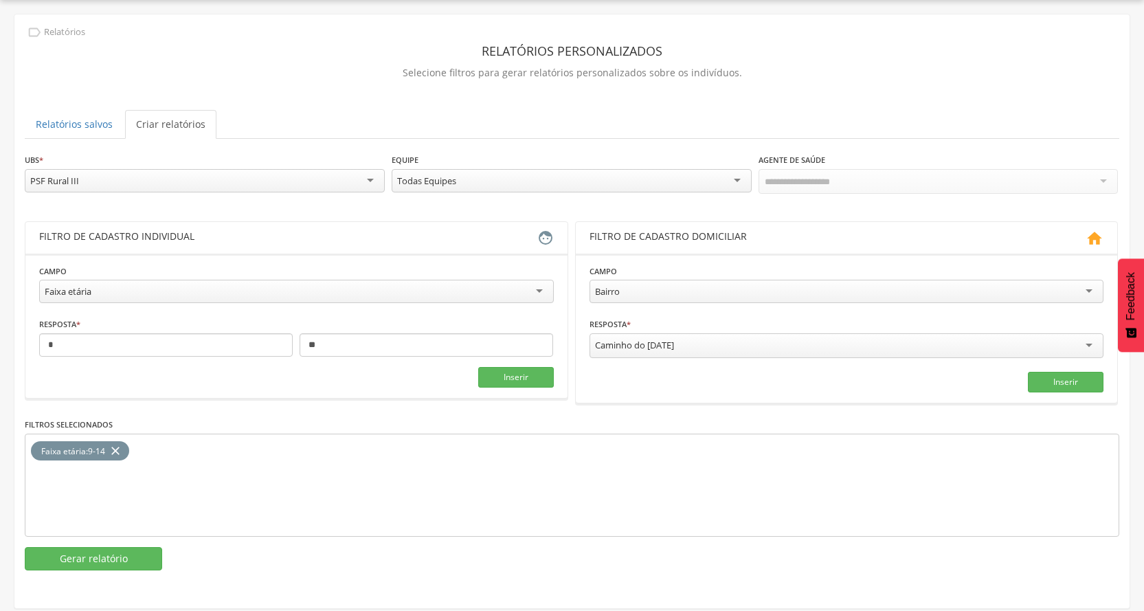
click at [365, 293] on div "Faixa etária" at bounding box center [296, 291] width 515 height 23
click at [85, 342] on div "Masculino" at bounding box center [66, 345] width 42 height 12
click at [551, 379] on button "Inserir" at bounding box center [516, 380] width 76 height 21
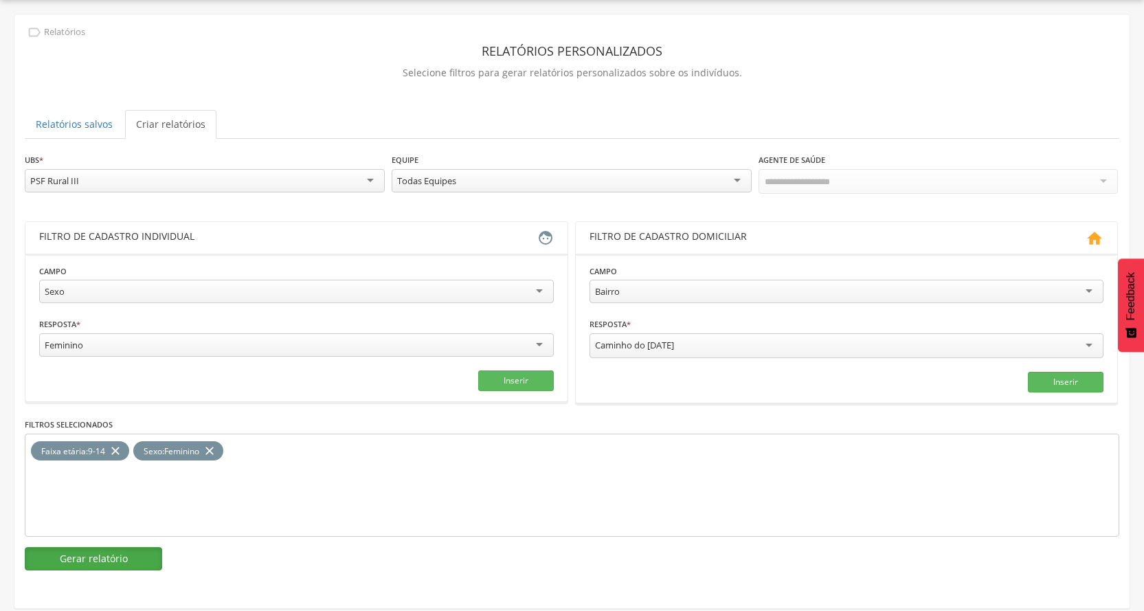
click at [117, 560] on button "Gerar relatório" at bounding box center [93, 558] width 137 height 23
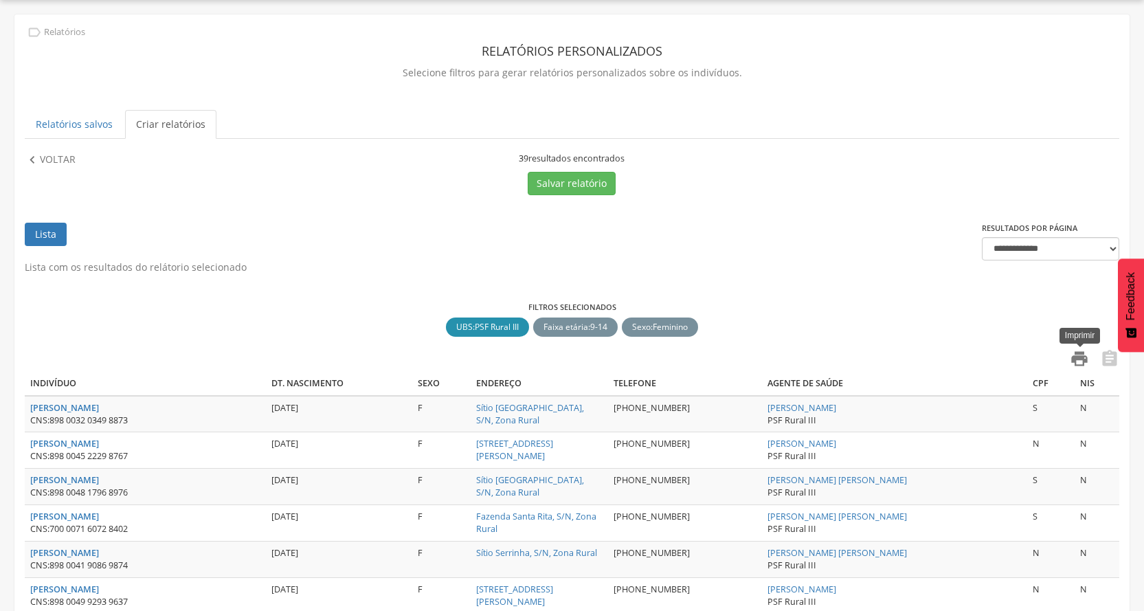
click at [1082, 364] on icon "" at bounding box center [1079, 358] width 19 height 19
click at [71, 153] on p "Voltar" at bounding box center [58, 160] width 36 height 15
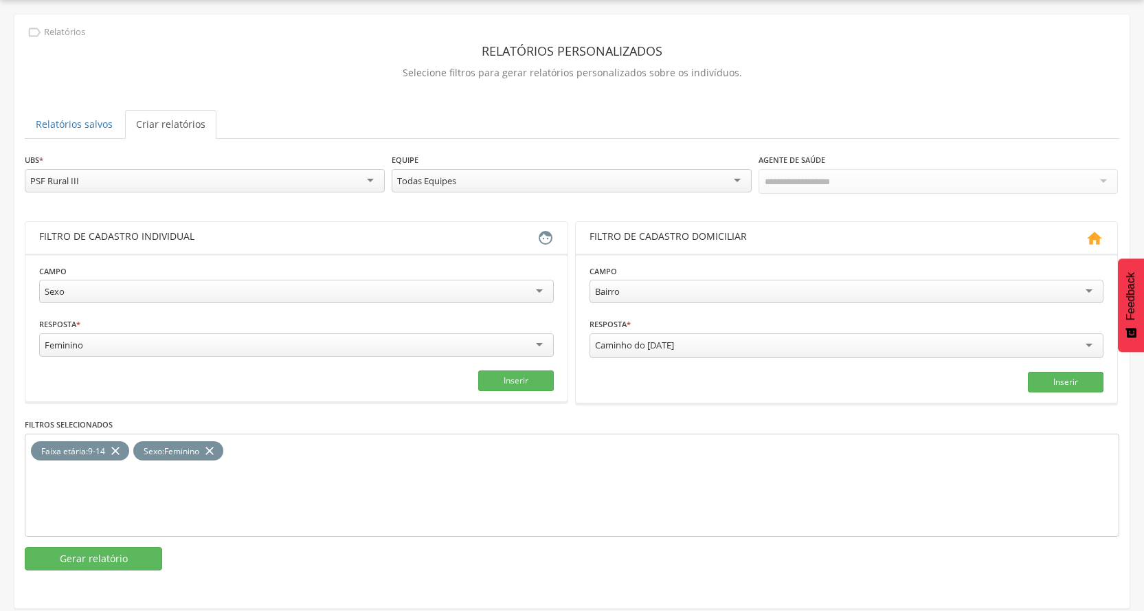
click at [117, 443] on icon "close" at bounding box center [116, 451] width 14 height 20
click at [162, 289] on div "Sexo" at bounding box center [296, 291] width 515 height 23
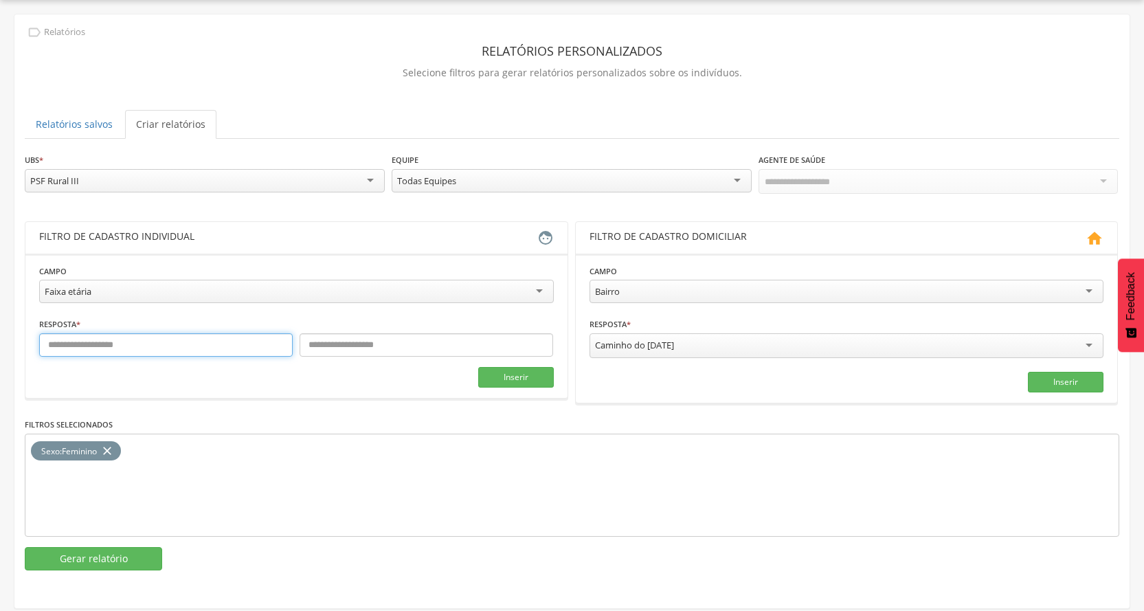
click at [134, 334] on input "text" at bounding box center [166, 344] width 254 height 23
type input "**"
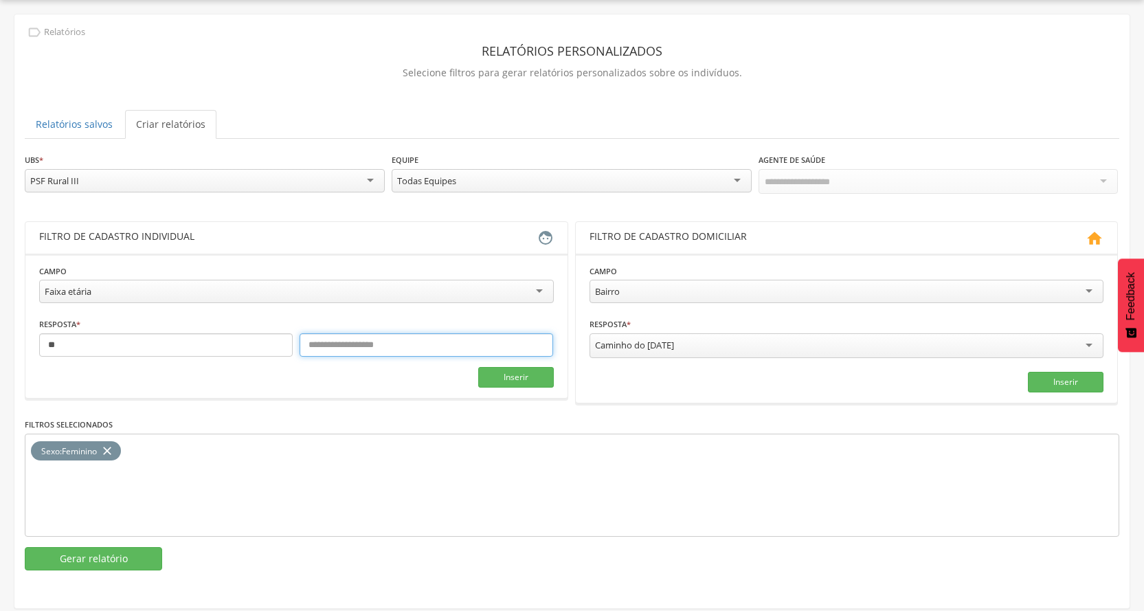
click at [348, 350] on input "text" at bounding box center [427, 344] width 254 height 23
type input "**"
click at [511, 379] on button "Inserir" at bounding box center [516, 377] width 76 height 21
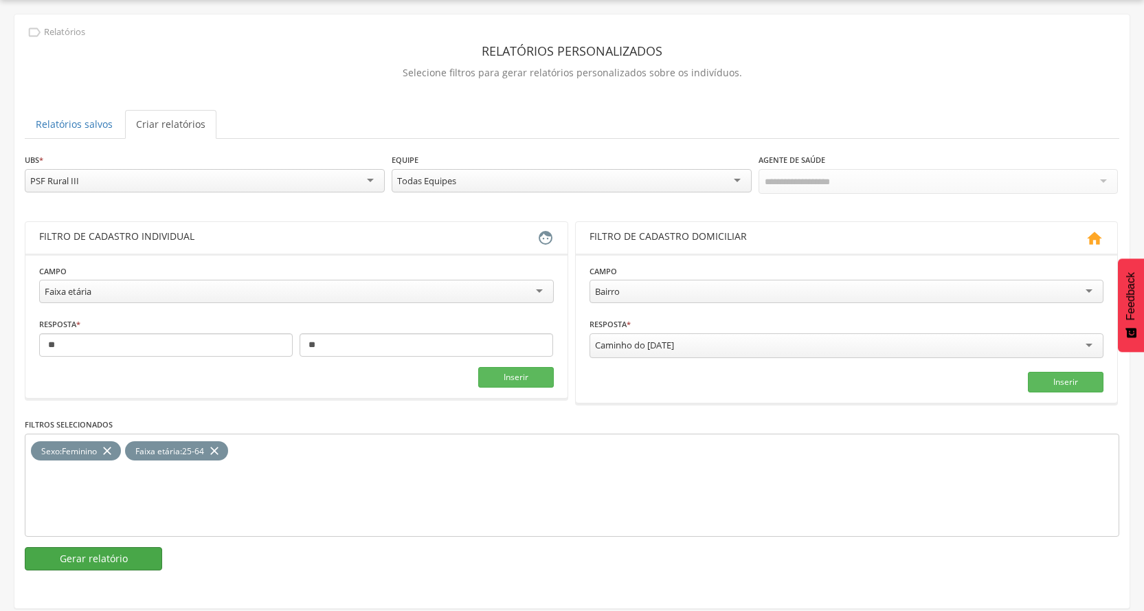
drag, startPoint x: 145, startPoint y: 542, endPoint x: 138, endPoint y: 559, distance: 18.5
click at [144, 543] on div "**********" at bounding box center [572, 362] width 1095 height 418
click at [138, 559] on button "Gerar relatório" at bounding box center [93, 558] width 137 height 23
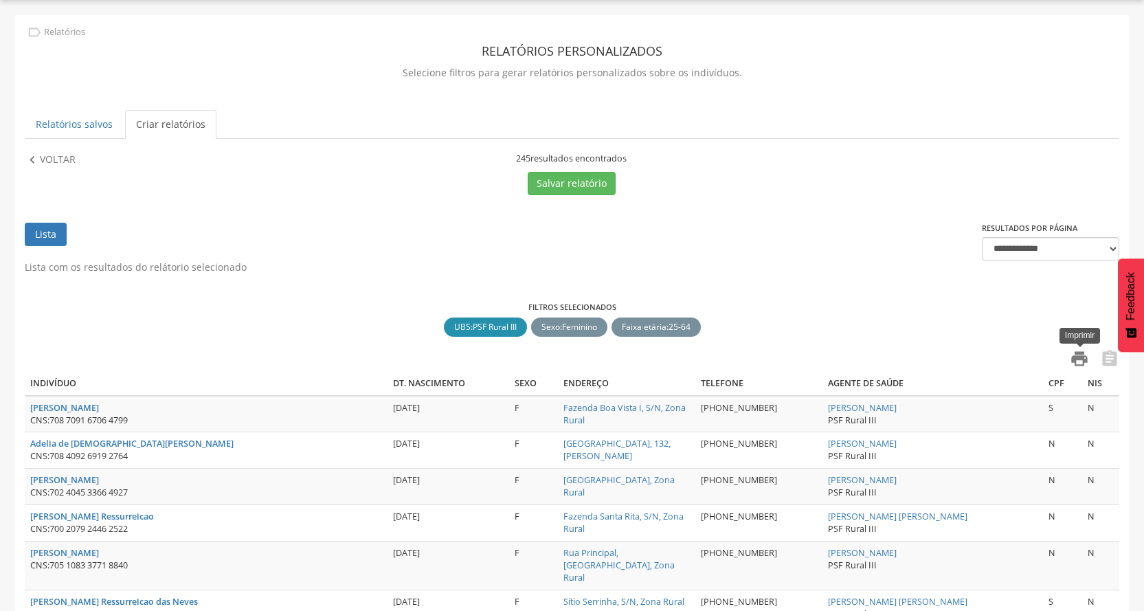
click at [1078, 352] on icon "" at bounding box center [1079, 358] width 19 height 19
click at [69, 159] on p "Voltar" at bounding box center [58, 160] width 36 height 15
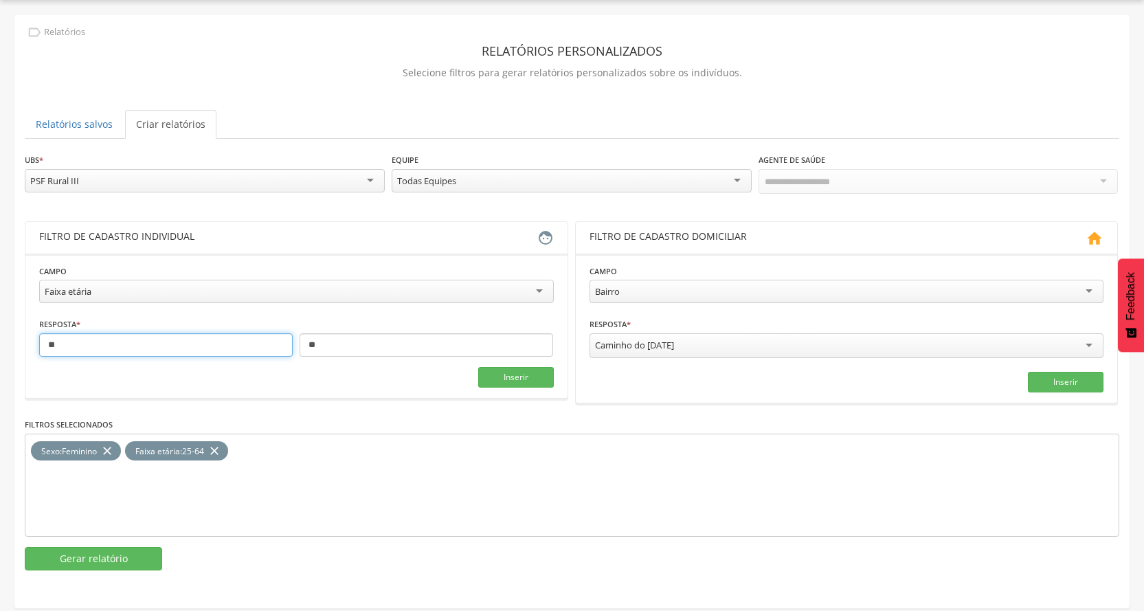
drag, startPoint x: 98, startPoint y: 350, endPoint x: 0, endPoint y: 353, distance: 97.6
click at [0, 353] on div " Supervisão  Distritos  Ubs Coordenador: - [PERSON_NAME] / BA Intervalo de T…" at bounding box center [572, 305] width 1144 height 611
type input "**"
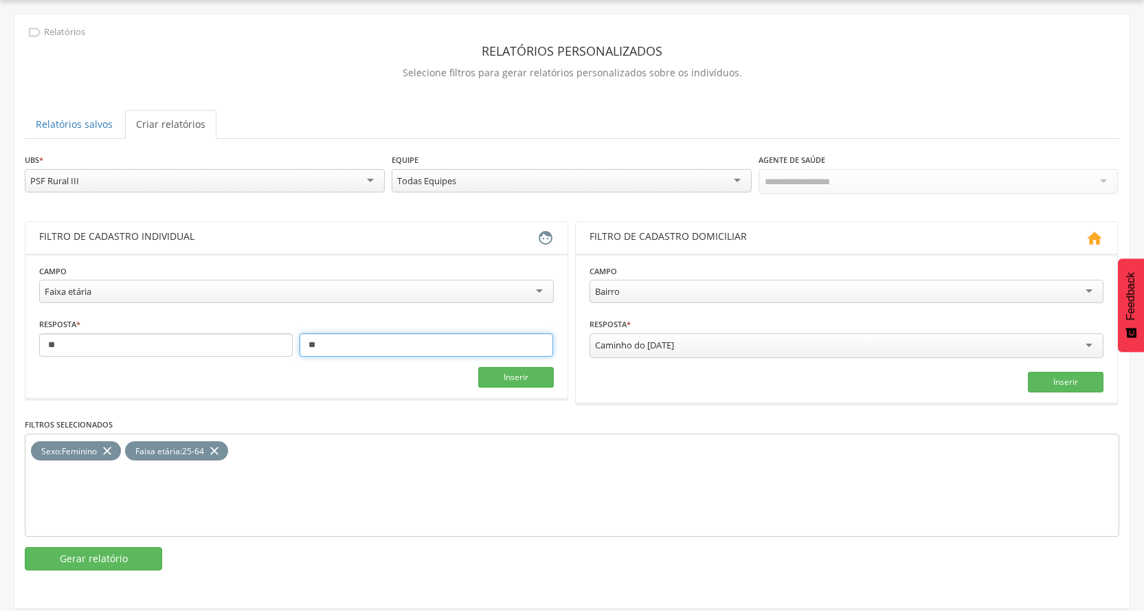
click at [348, 350] on input "**" at bounding box center [427, 344] width 254 height 23
type input "**"
click at [542, 376] on button "Inserir" at bounding box center [516, 377] width 76 height 21
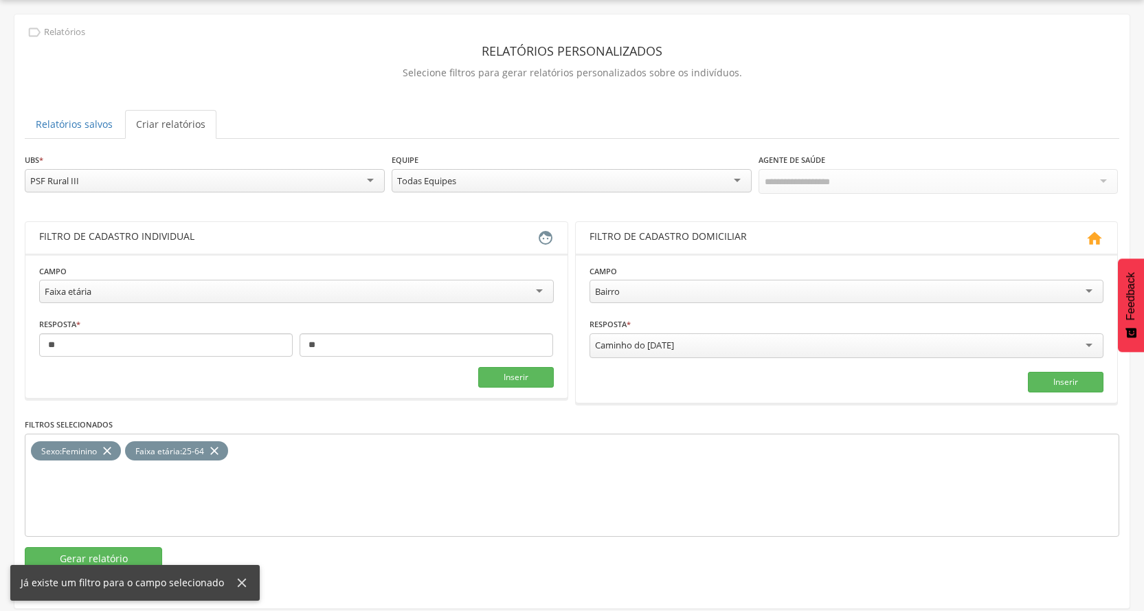
click at [219, 446] on icon "close" at bounding box center [215, 451] width 14 height 20
click at [527, 371] on button "Inserir" at bounding box center [516, 377] width 76 height 21
click at [132, 547] on button "Gerar relatório" at bounding box center [93, 558] width 137 height 23
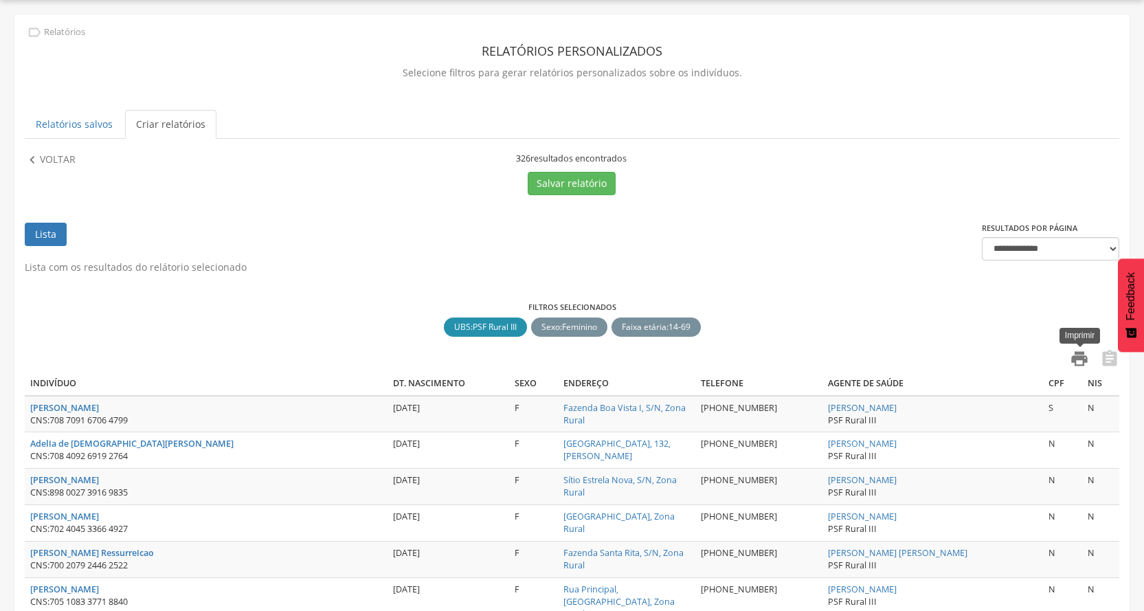
click at [1080, 359] on icon "" at bounding box center [1079, 358] width 19 height 19
click at [56, 158] on p "Voltar" at bounding box center [58, 160] width 36 height 15
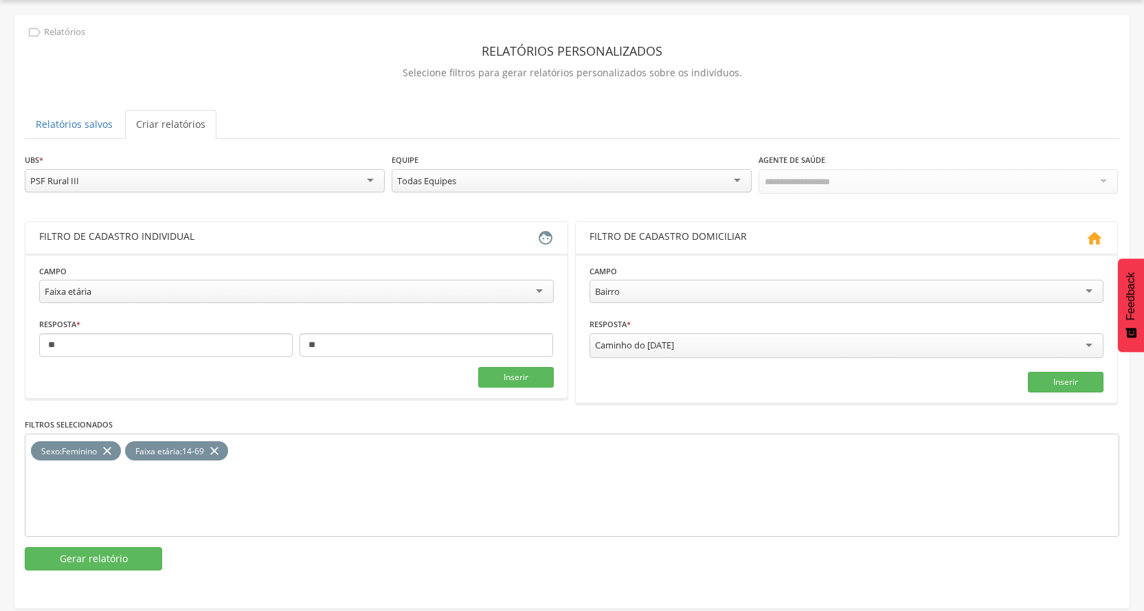
click at [221, 449] on icon "close" at bounding box center [215, 451] width 14 height 20
drag, startPoint x: 183, startPoint y: 348, endPoint x: 0, endPoint y: 330, distance: 184.4
click at [0, 330] on div " Supervisão  Distritos  Ubs Coordenador: - [PERSON_NAME] / BA Intervalo de T…" at bounding box center [572, 305] width 1144 height 611
type input "**"
drag, startPoint x: 375, startPoint y: 349, endPoint x: 263, endPoint y: 340, distance: 112.4
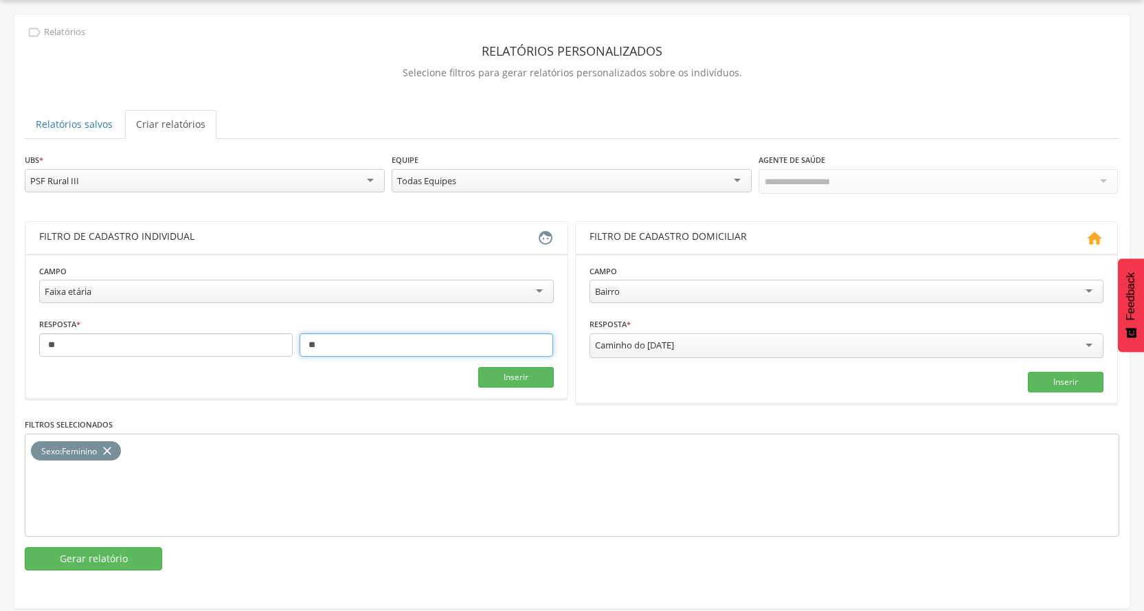
click at [263, 340] on div "** **" at bounding box center [296, 344] width 515 height 23
type input "**"
click at [519, 371] on button "Inserir" at bounding box center [516, 377] width 76 height 21
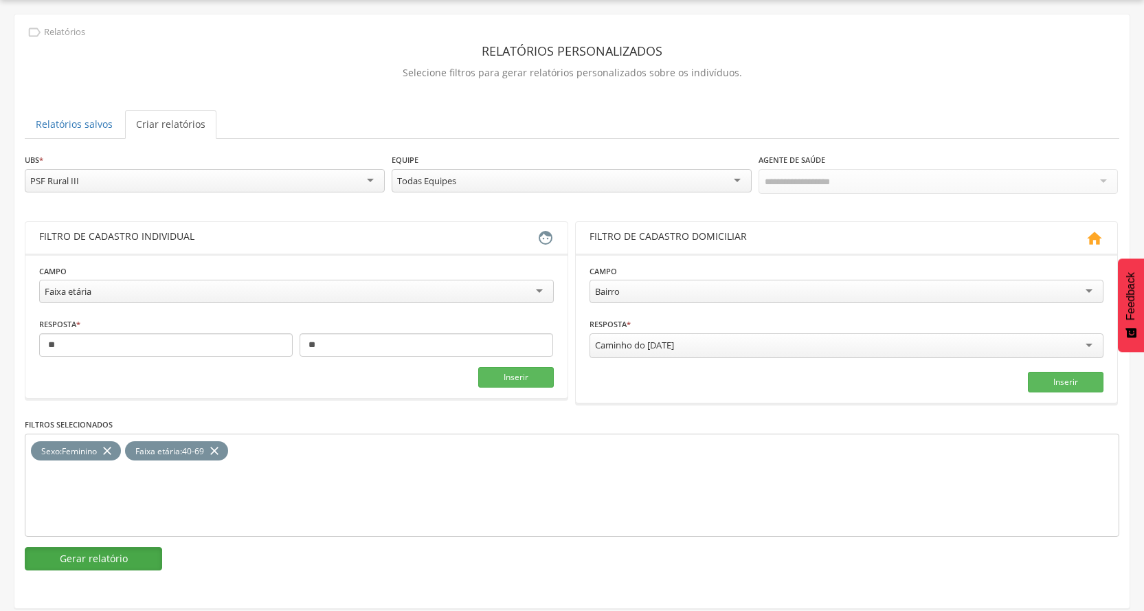
click at [129, 557] on button "Gerar relatório" at bounding box center [93, 558] width 137 height 23
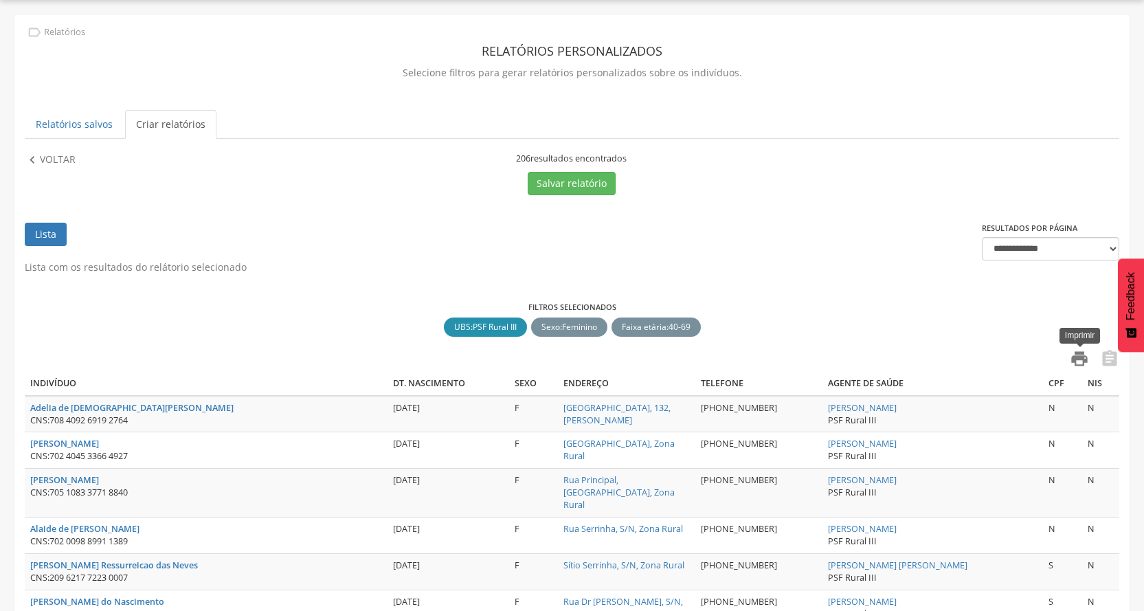
click at [1080, 357] on icon "" at bounding box center [1079, 358] width 19 height 19
click at [45, 155] on p "Voltar" at bounding box center [58, 160] width 36 height 15
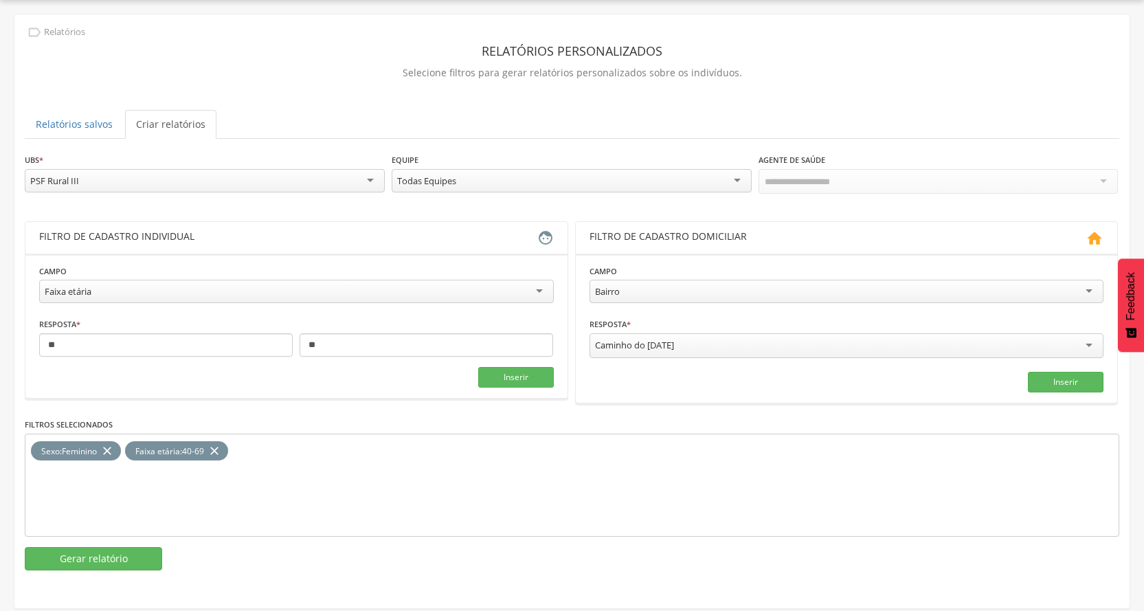
click at [131, 282] on div "Faixa etária" at bounding box center [296, 291] width 515 height 23
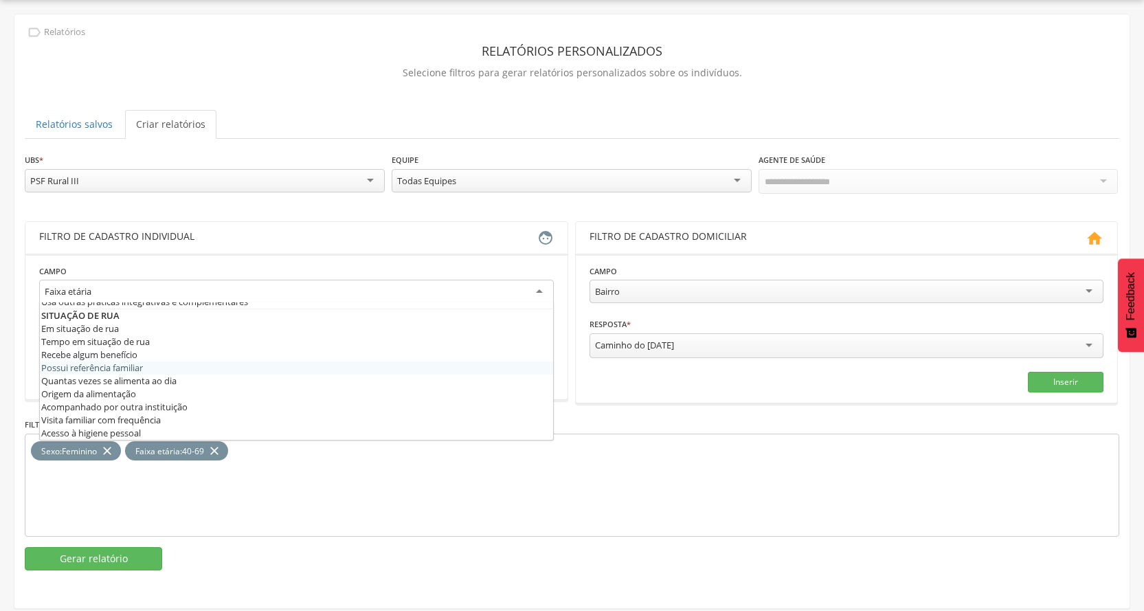
scroll to position [605, 0]
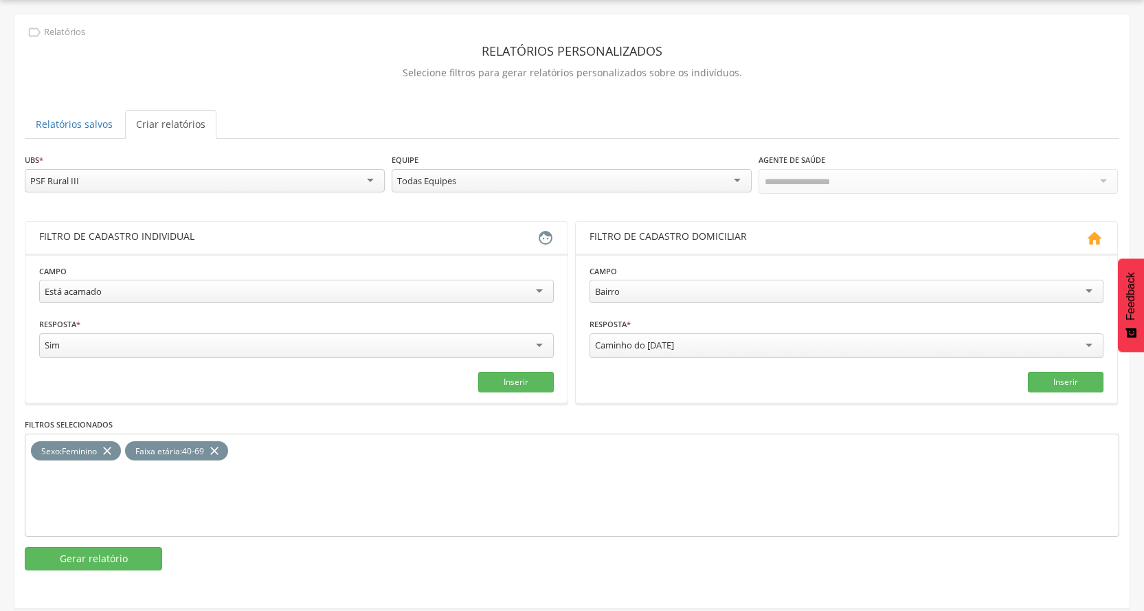
click at [221, 447] on icon "close" at bounding box center [215, 451] width 14 height 20
click at [109, 445] on icon "close" at bounding box center [107, 451] width 14 height 20
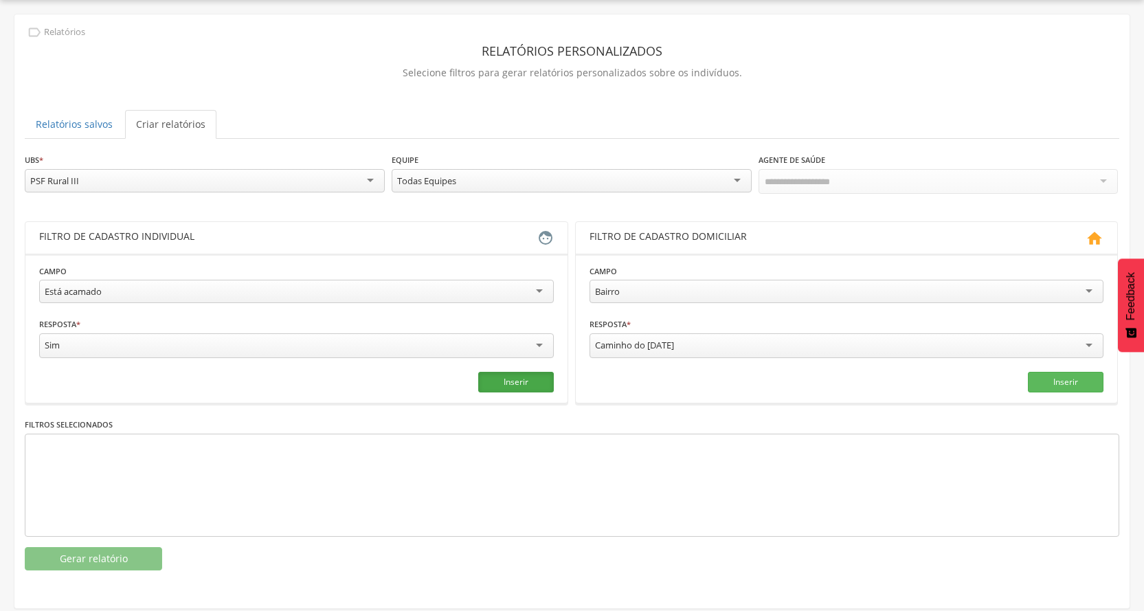
click at [522, 379] on button "Inserir" at bounding box center [516, 382] width 76 height 21
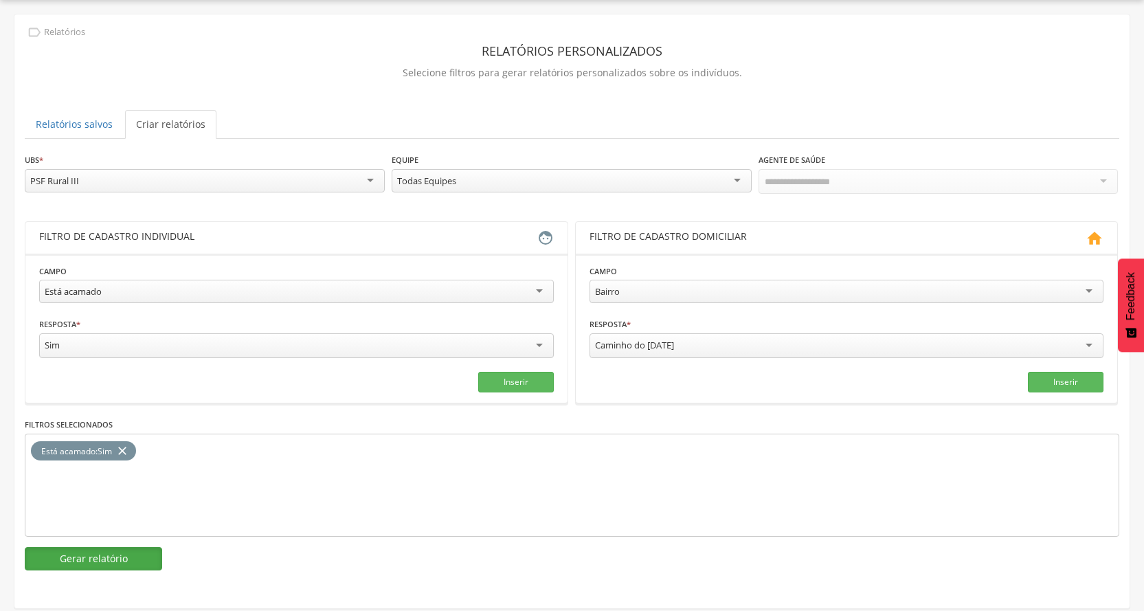
click at [118, 562] on button "Gerar relatório" at bounding box center [93, 558] width 137 height 23
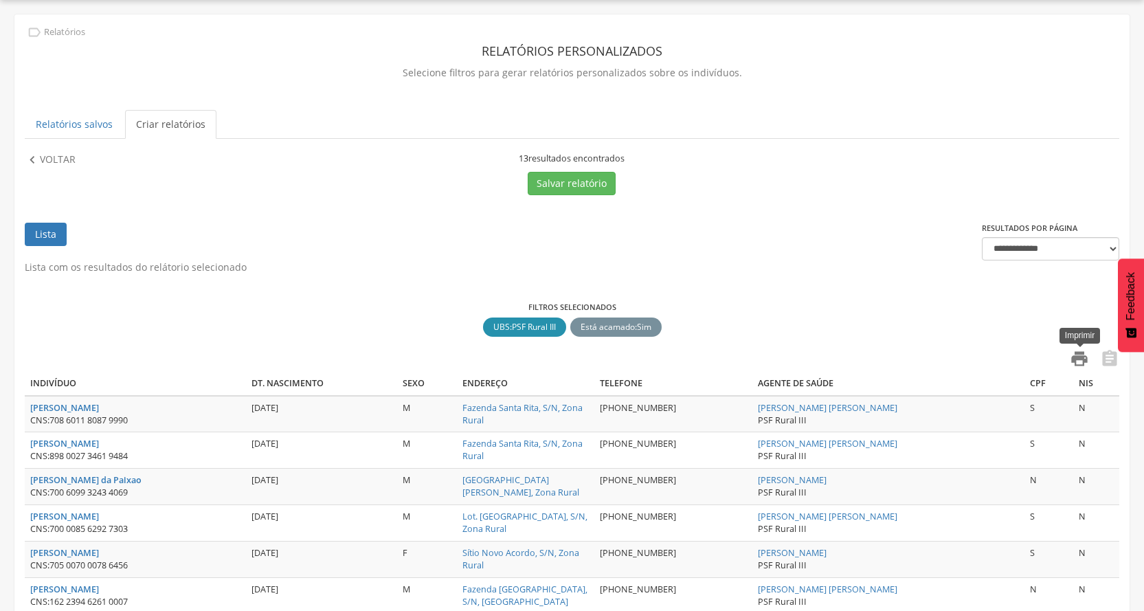
click at [1075, 357] on icon "" at bounding box center [1079, 358] width 19 height 19
click at [50, 161] on p "Voltar" at bounding box center [58, 160] width 36 height 15
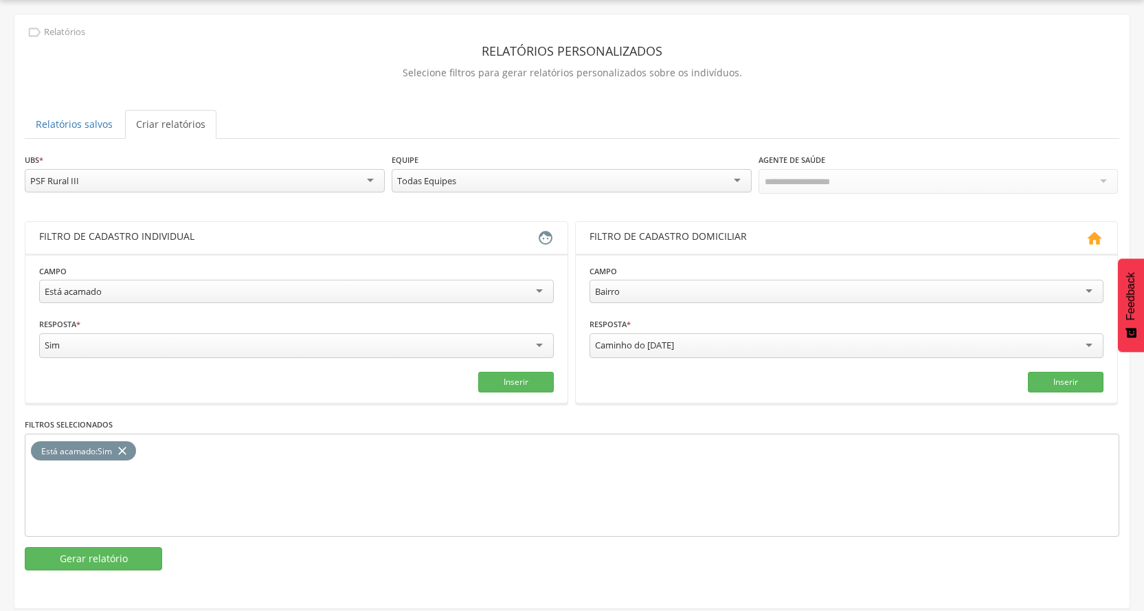
click at [202, 291] on div "Está acamado" at bounding box center [296, 291] width 515 height 23
click at [544, 381] on button "Inserir" at bounding box center [516, 382] width 76 height 21
click at [127, 445] on icon "close" at bounding box center [122, 451] width 14 height 20
click at [104, 547] on button "Gerar relatório" at bounding box center [93, 558] width 137 height 23
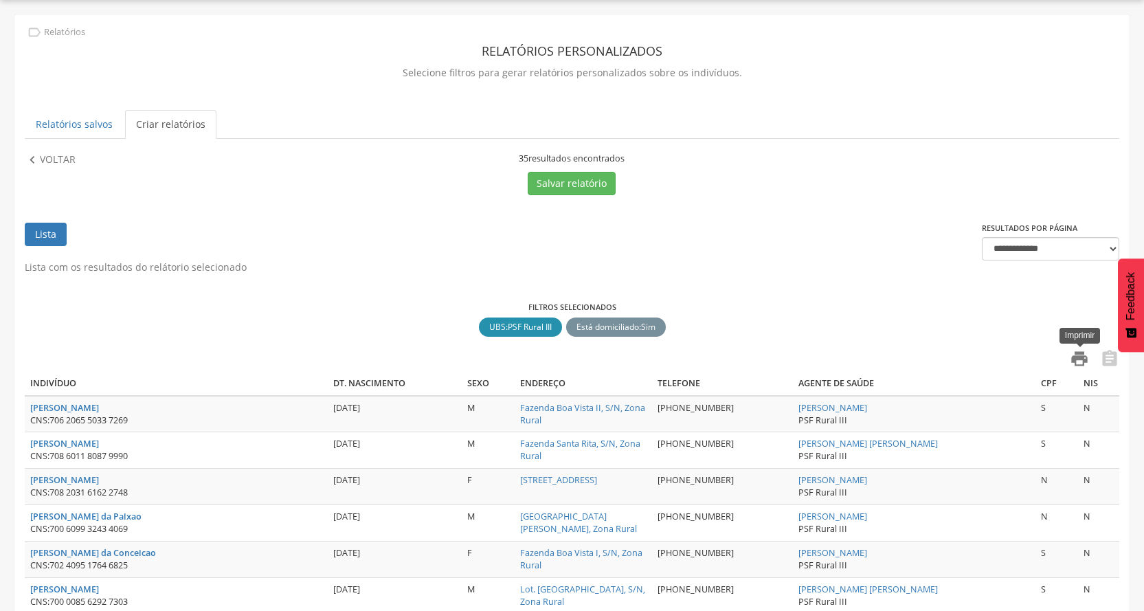
click at [1082, 357] on icon "" at bounding box center [1079, 358] width 19 height 19
click at [63, 153] on p "Voltar" at bounding box center [58, 160] width 36 height 15
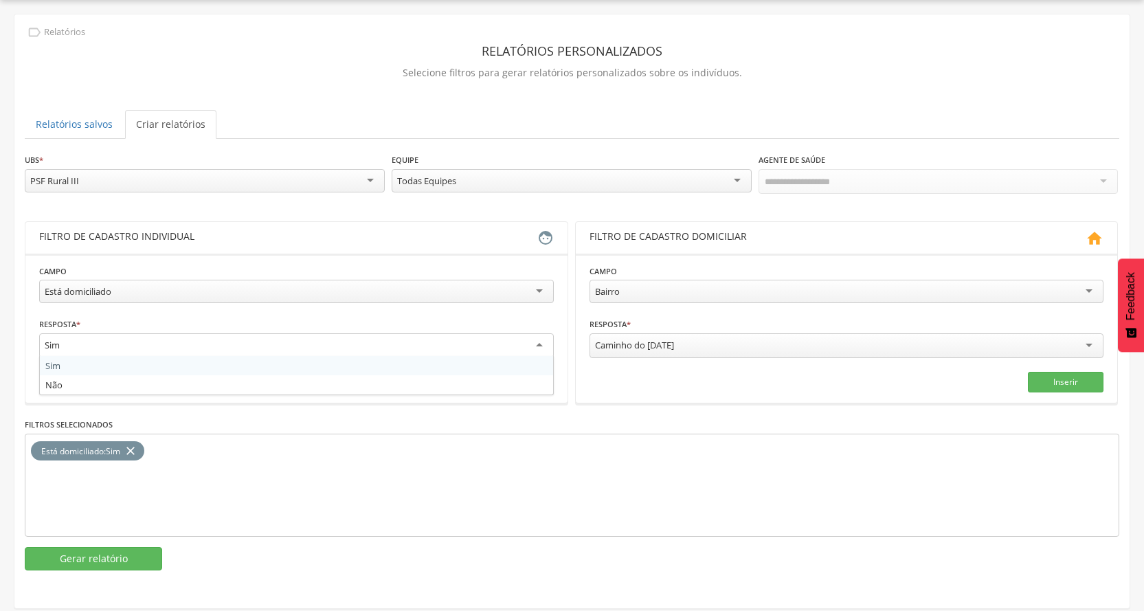
click at [192, 346] on div "Sim" at bounding box center [296, 345] width 515 height 25
click at [192, 292] on div "Está domiciliado" at bounding box center [296, 291] width 515 height 23
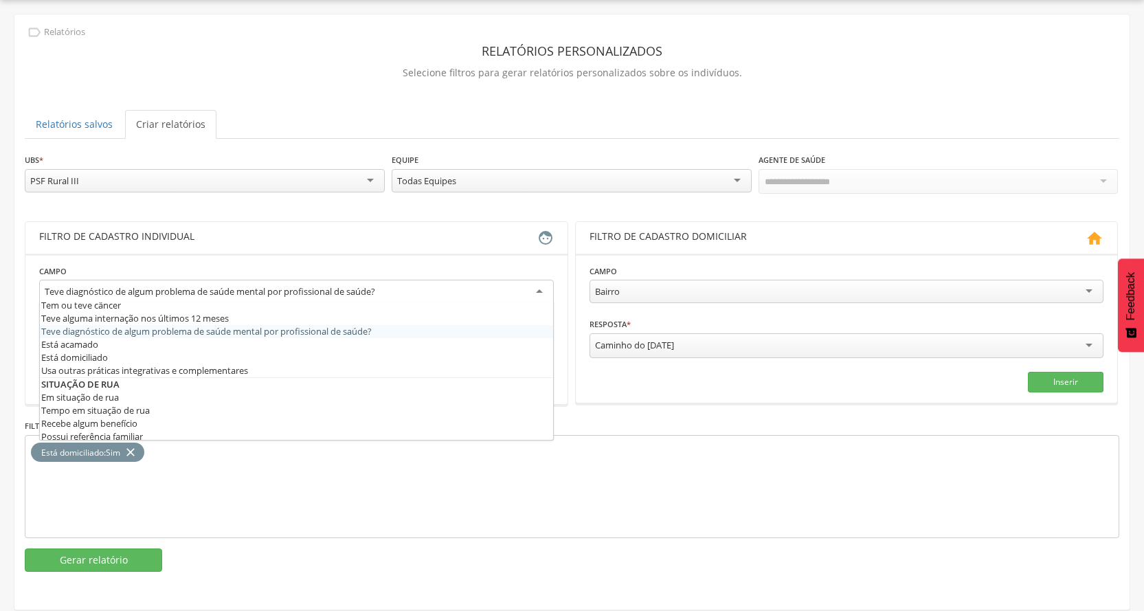
click at [194, 282] on div "Teve diagnóstico de algum problema de saúde mental por profissional de saúde?" at bounding box center [296, 292] width 515 height 25
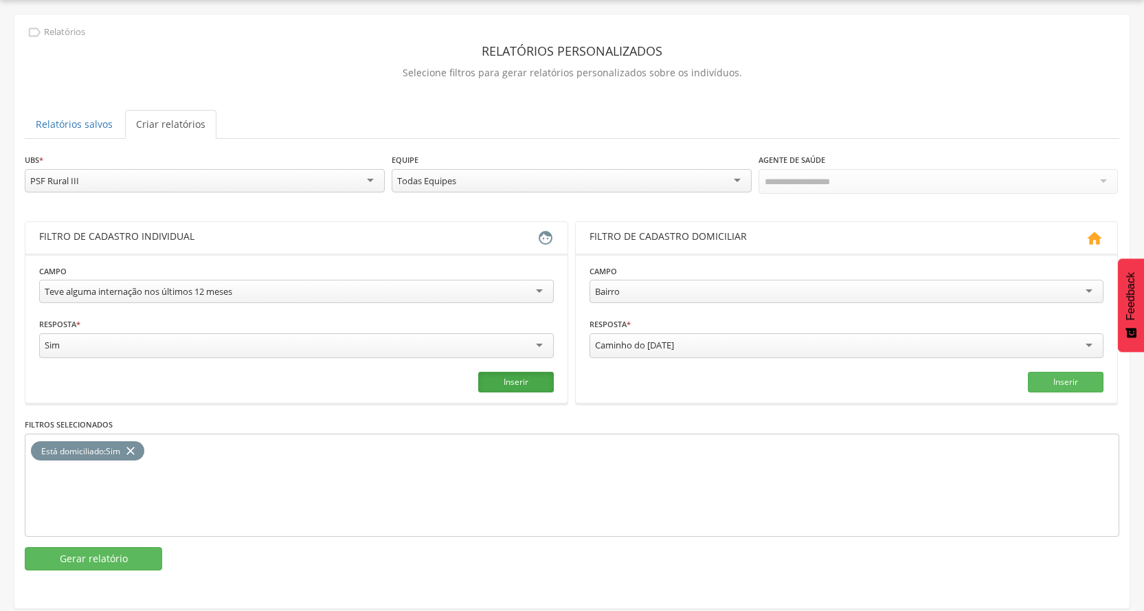
click at [542, 382] on button "Inserir" at bounding box center [516, 382] width 76 height 21
click at [134, 447] on icon "close" at bounding box center [131, 451] width 14 height 20
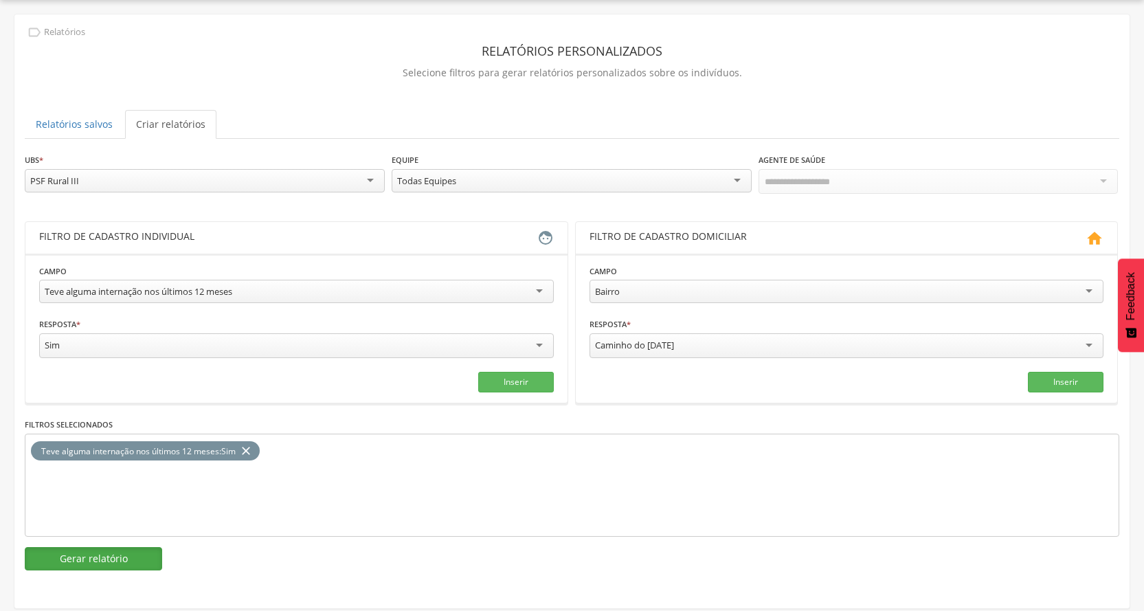
click at [137, 553] on button "Gerar relatório" at bounding box center [93, 558] width 137 height 23
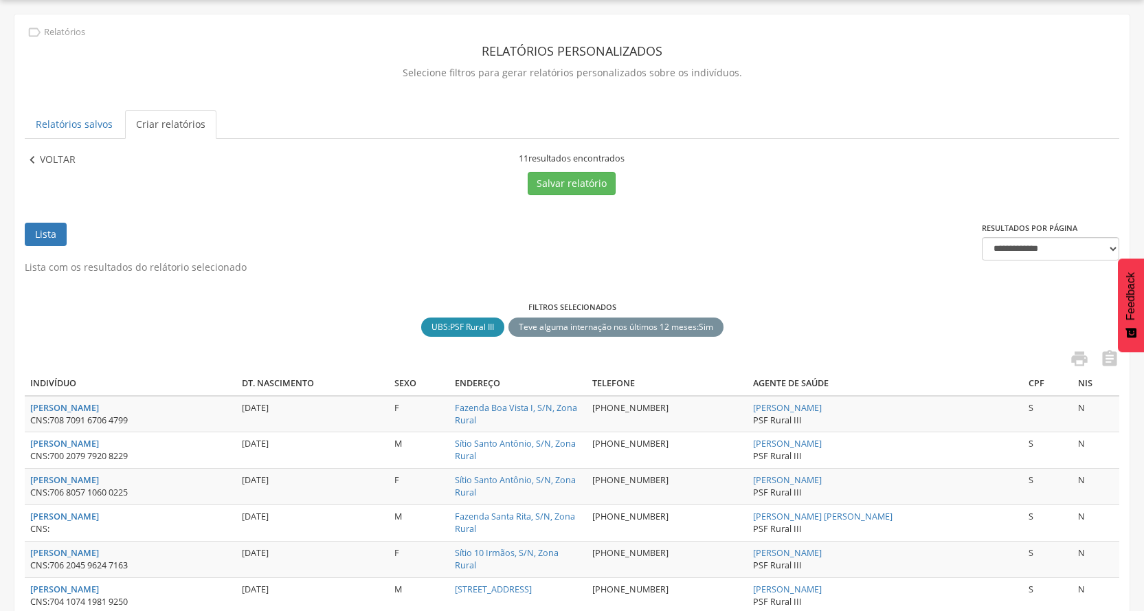
click at [49, 153] on p "Voltar" at bounding box center [58, 160] width 36 height 15
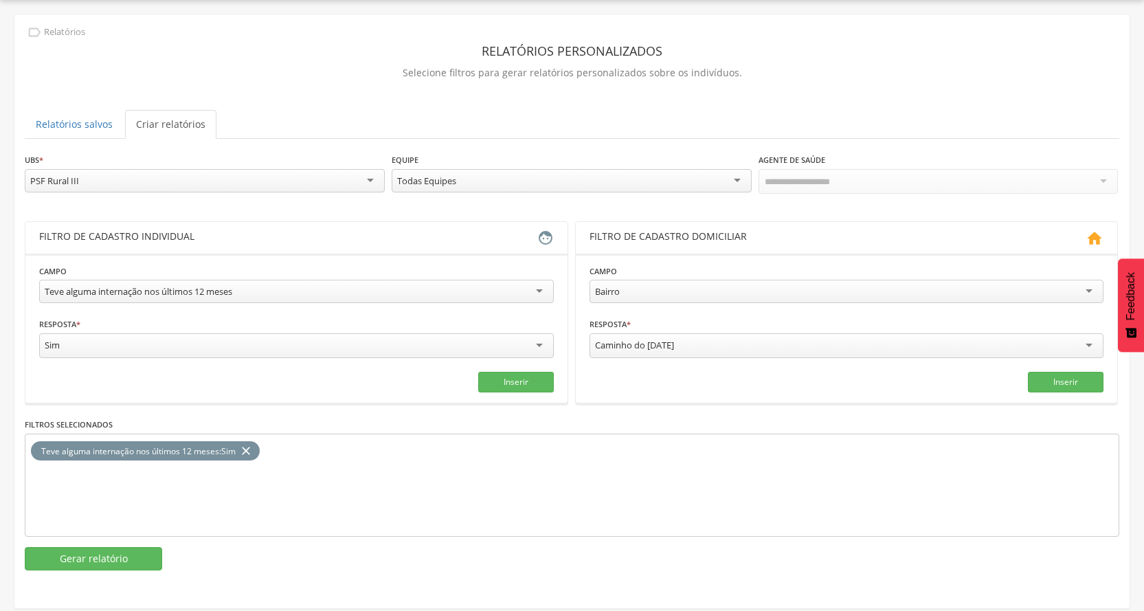
click at [111, 280] on div "Teve alguma internação nos últimos 12 meses" at bounding box center [296, 291] width 515 height 23
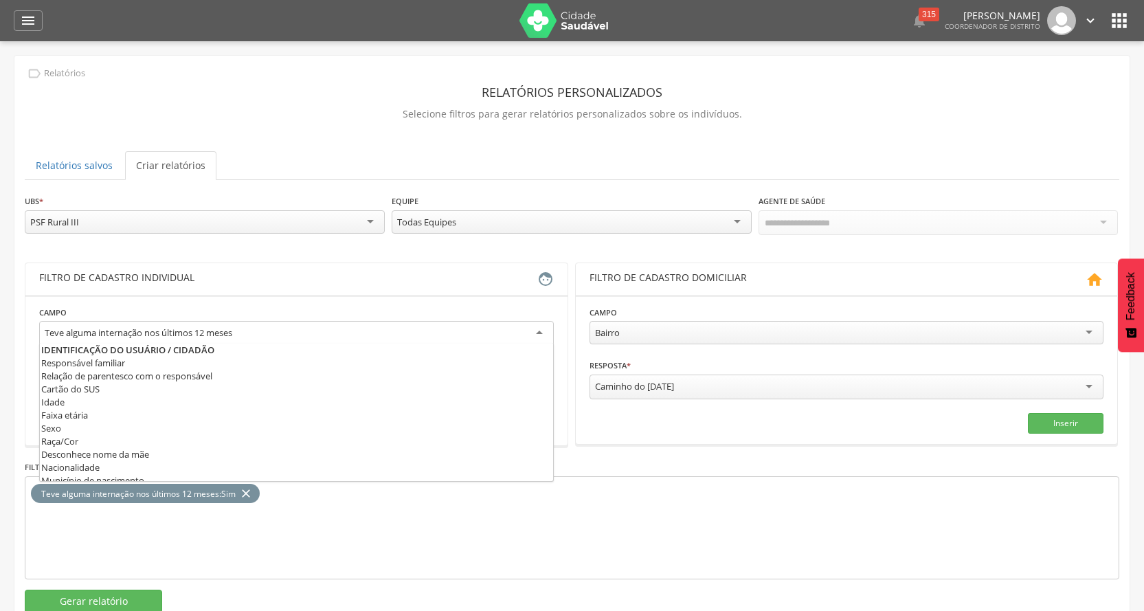
scroll to position [491, 0]
